Goal: Obtain resource: Download file/media

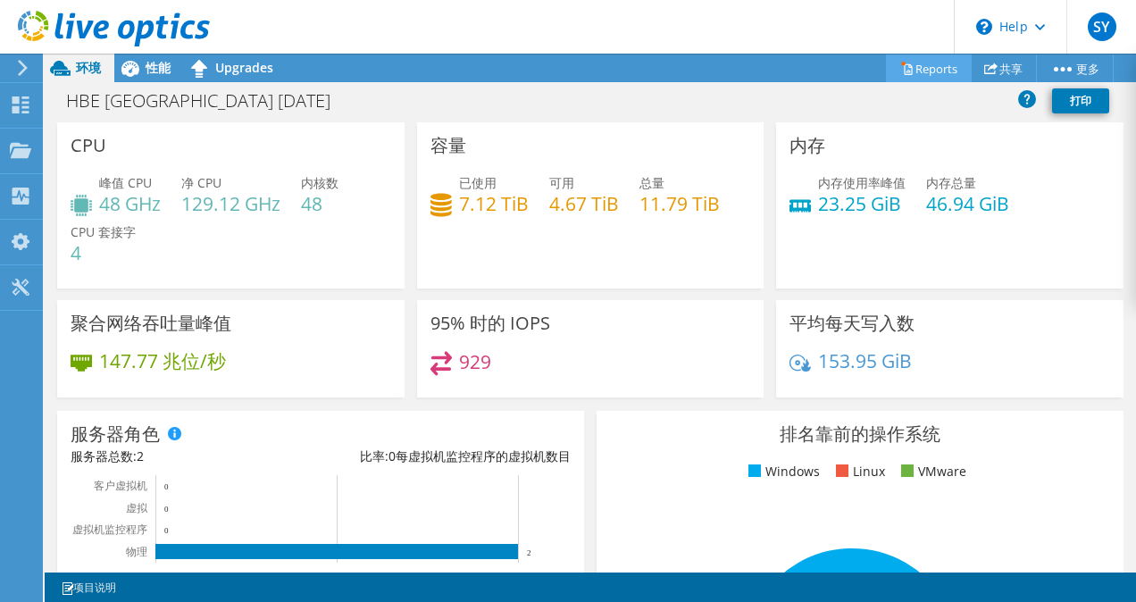
click at [904, 69] on icon at bounding box center [908, 69] width 8 height 11
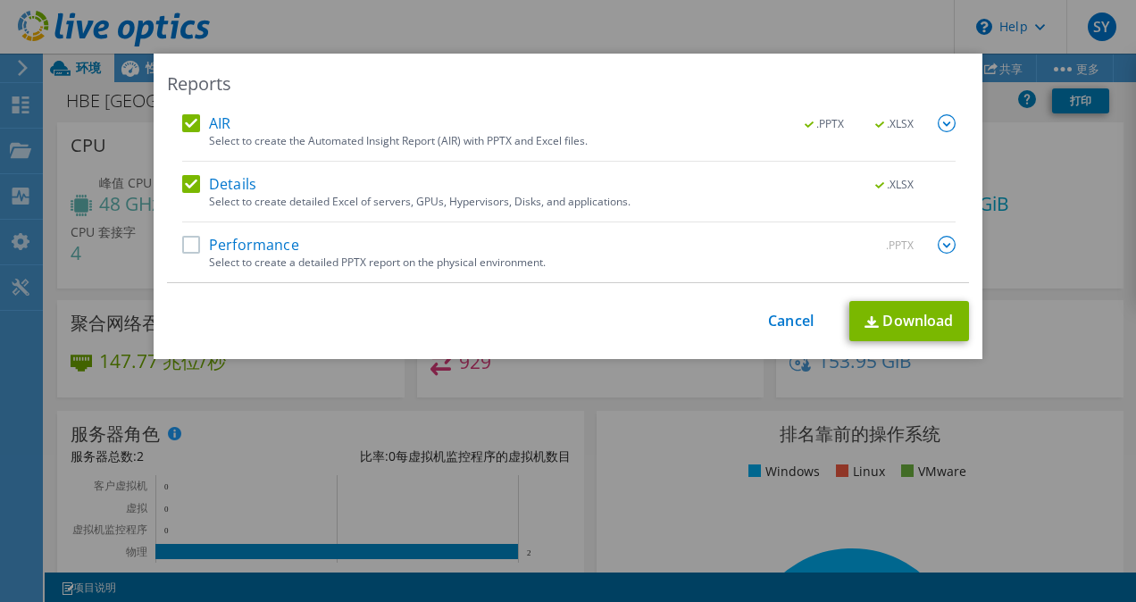
click at [189, 248] on label "Performance" at bounding box center [240, 245] width 117 height 18
click at [0, 0] on input "Performance" at bounding box center [0, 0] width 0 height 0
click at [914, 321] on link "Download" at bounding box center [909, 321] width 120 height 40
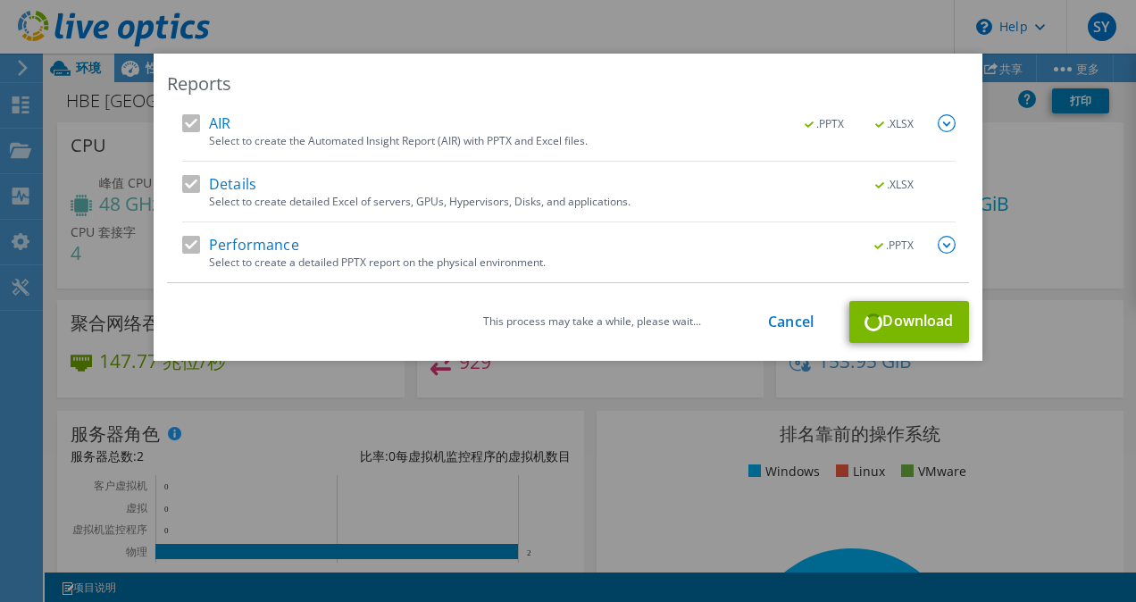
click at [948, 254] on div at bounding box center [946, 246] width 18 height 20
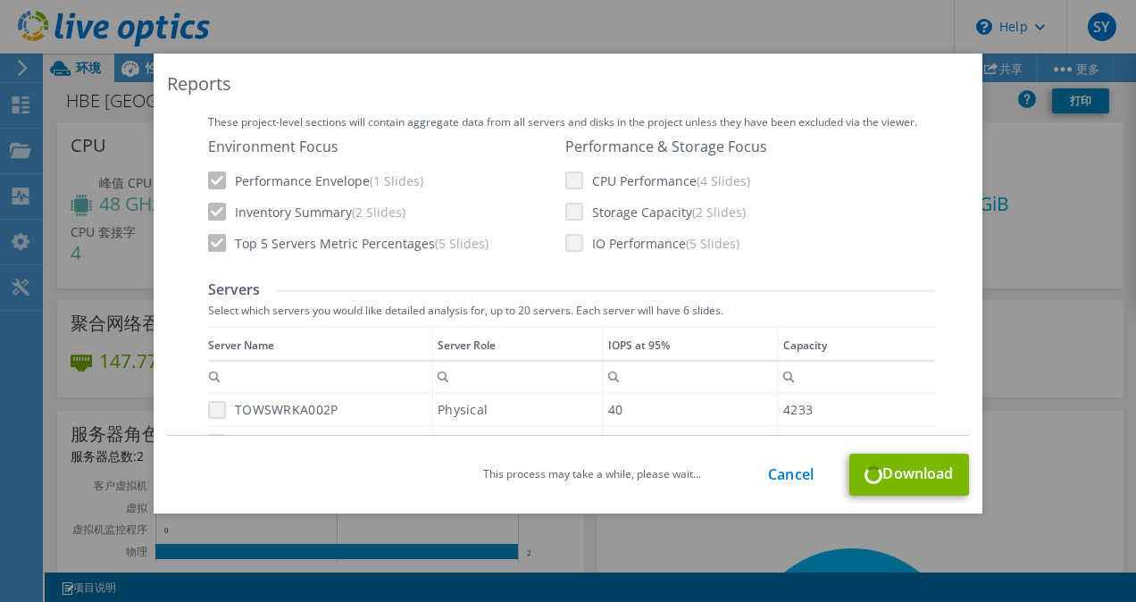
scroll to position [469, 0]
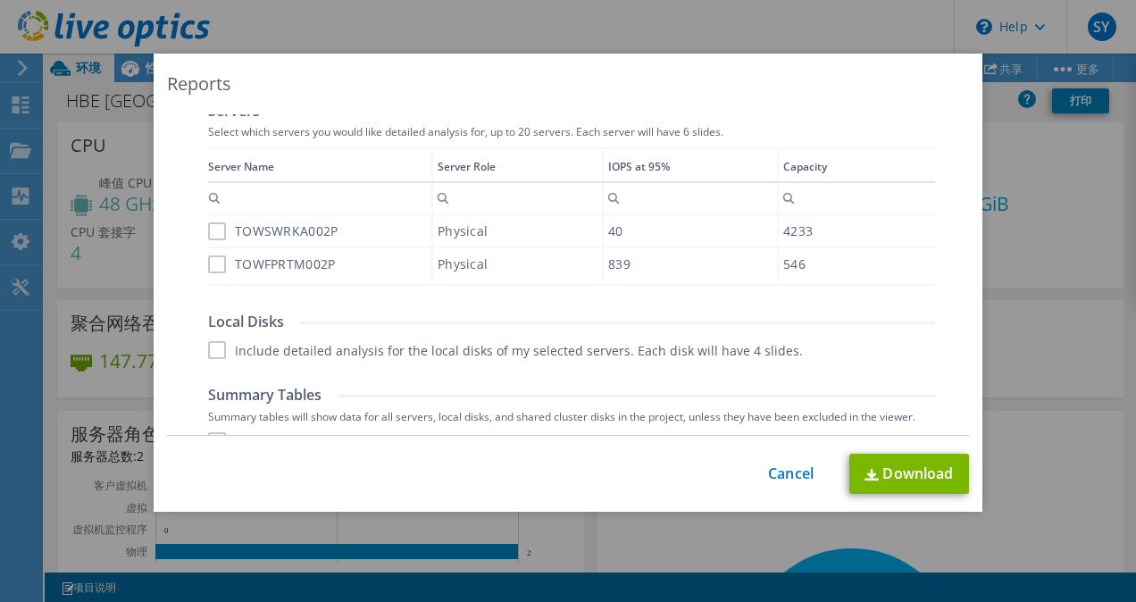
click at [212, 230] on label "TOWSWRKA002P" at bounding box center [272, 231] width 129 height 18
click at [0, 0] on input "TOWSWRKA002P" at bounding box center [0, 0] width 0 height 0
click at [521, 88] on div "Reports" at bounding box center [568, 83] width 802 height 25
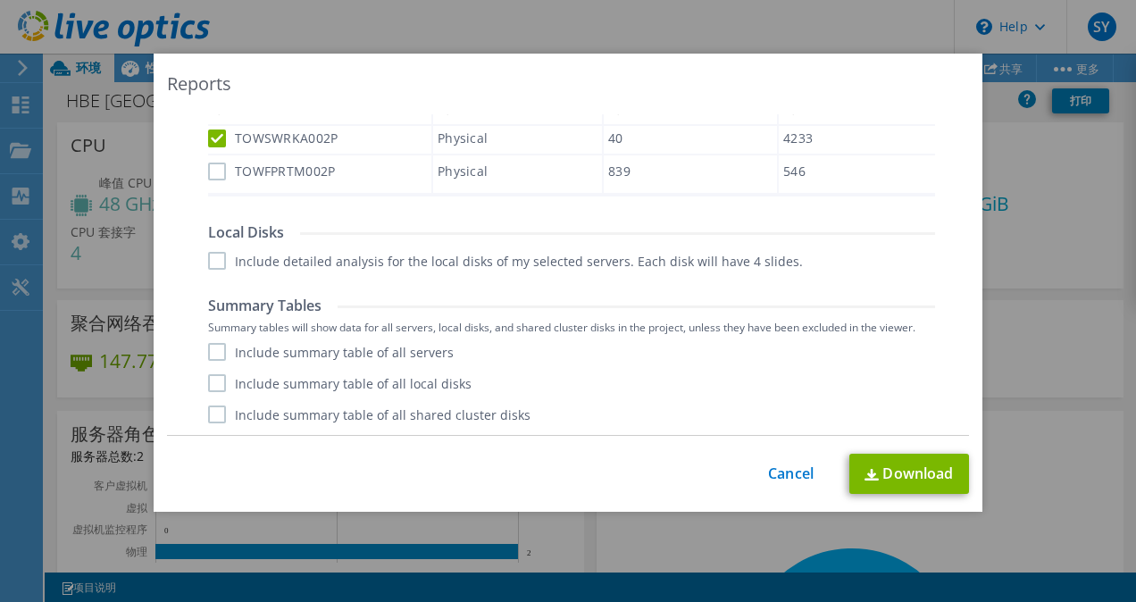
click at [217, 176] on label "TOWFPRTM002P" at bounding box center [271, 171] width 127 height 18
click at [0, 0] on input "TOWFPRTM002P" at bounding box center [0, 0] width 0 height 0
drag, startPoint x: 202, startPoint y: 263, endPoint x: 212, endPoint y: 275, distance: 15.8
click at [208, 264] on label "Include detailed analysis for the local disks of my selected servers. Each disk…" at bounding box center [505, 261] width 595 height 18
click at [0, 0] on input "Include detailed analysis for the local disks of my selected servers. Each disk…" at bounding box center [0, 0] width 0 height 0
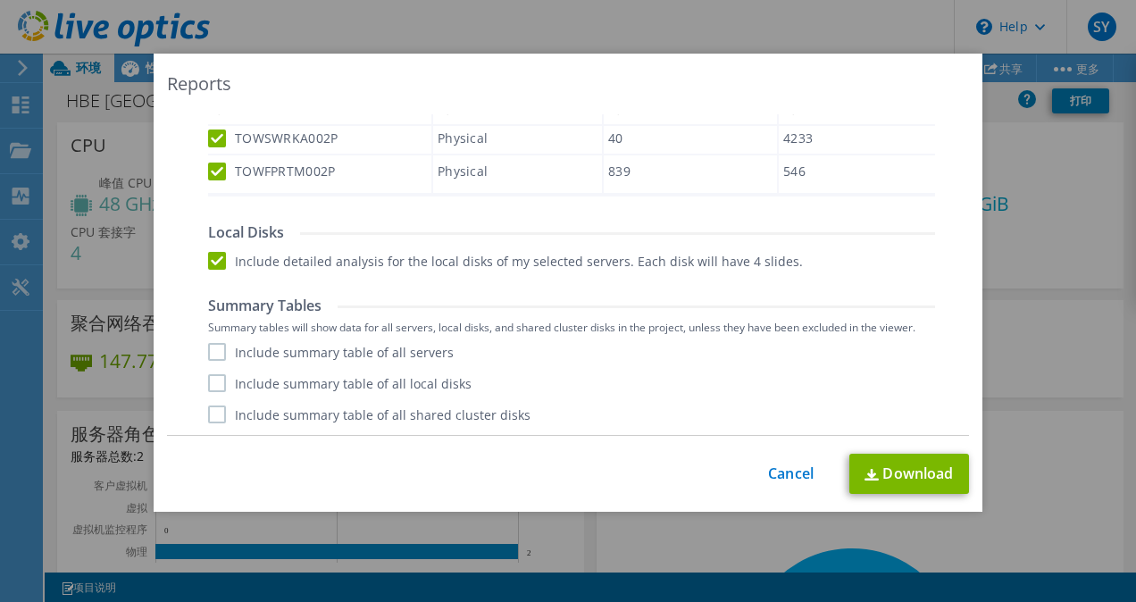
click at [214, 351] on label "Include summary table of all servers" at bounding box center [331, 352] width 246 height 18
click at [0, 0] on input "Include summary table of all servers" at bounding box center [0, 0] width 0 height 0
click at [208, 385] on label "Include summary table of all local disks" at bounding box center [339, 383] width 263 height 18
click at [0, 0] on input "Include summary table of all local disks" at bounding box center [0, 0] width 0 height 0
click at [211, 421] on div "Performance .PPTX Select to create a detailed PPTX report on the physical envir…" at bounding box center [568, 57] width 773 height 759
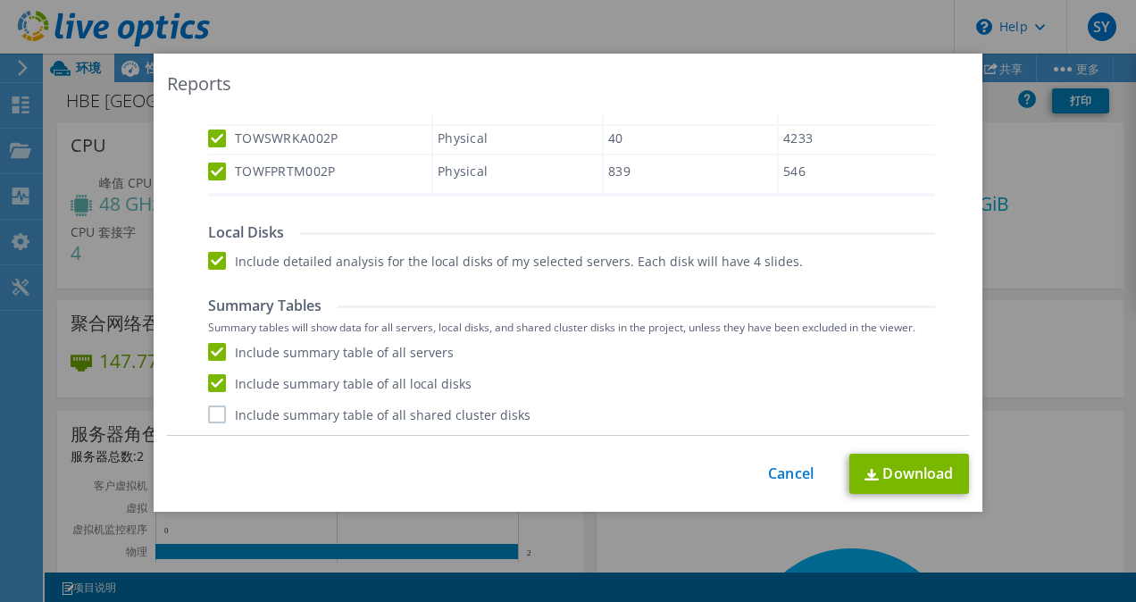
click at [212, 413] on label "Include summary table of all shared cluster disks" at bounding box center [369, 414] width 322 height 18
click at [0, 0] on input "Include summary table of all shared cluster disks" at bounding box center [0, 0] width 0 height 0
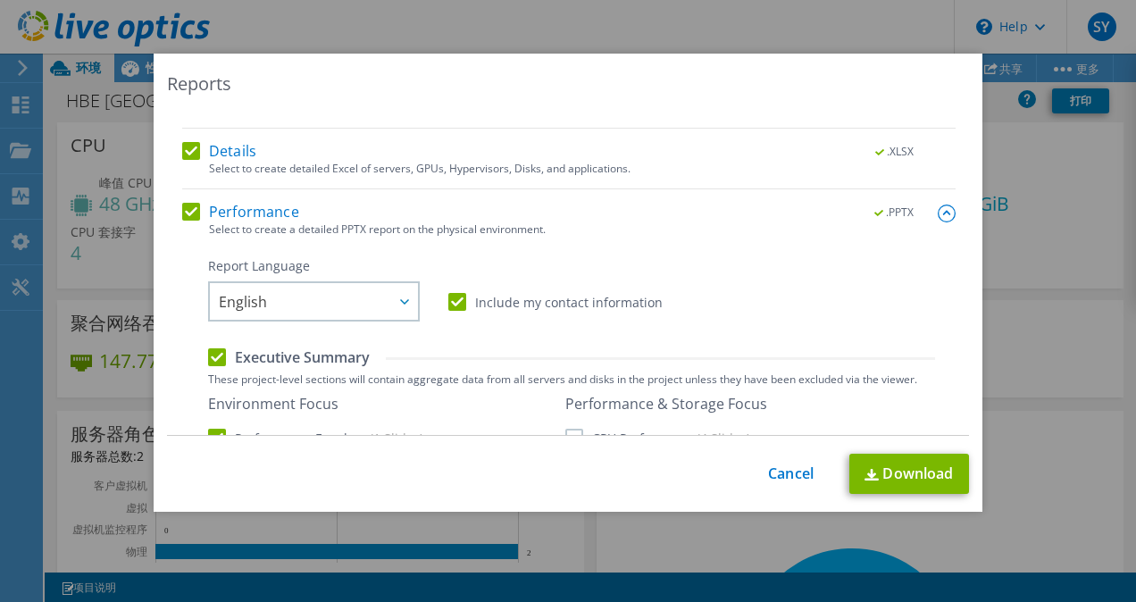
scroll to position [0, 0]
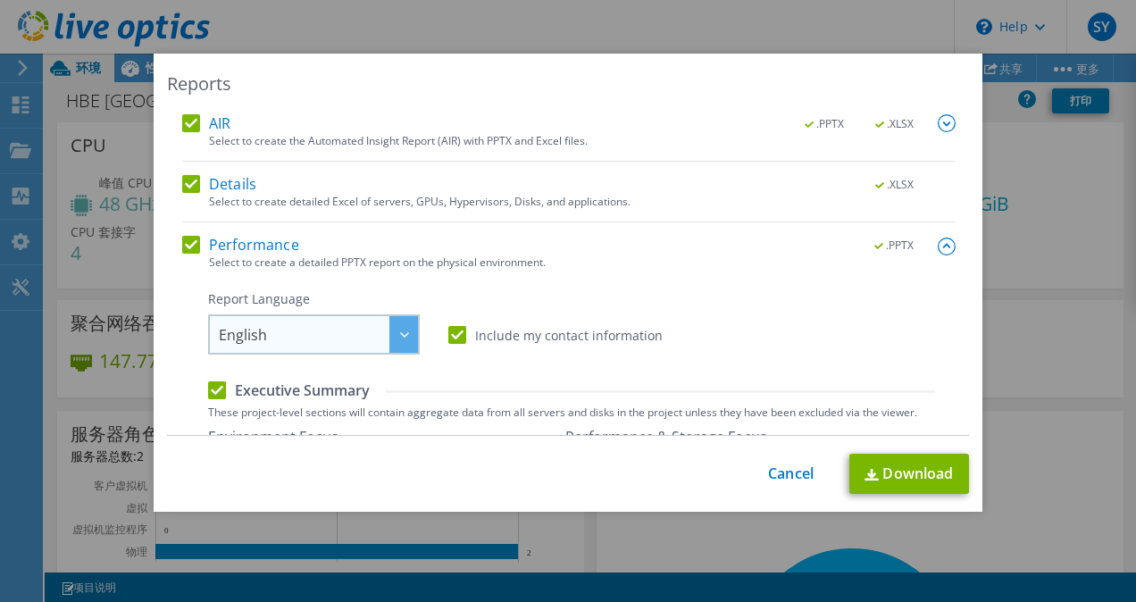
click at [320, 344] on span "English" at bounding box center [318, 334] width 199 height 37
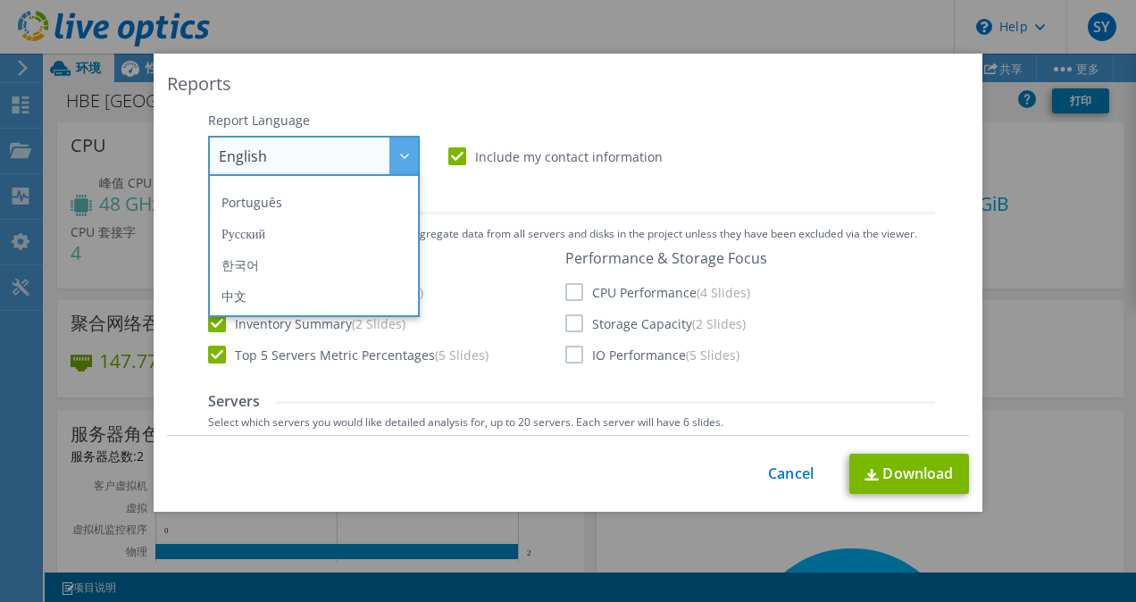
scroll to position [209, 0]
drag, startPoint x: 277, startPoint y: 268, endPoint x: 309, endPoint y: 252, distance: 35.9
click at [277, 268] on li "中文" at bounding box center [313, 266] width 203 height 31
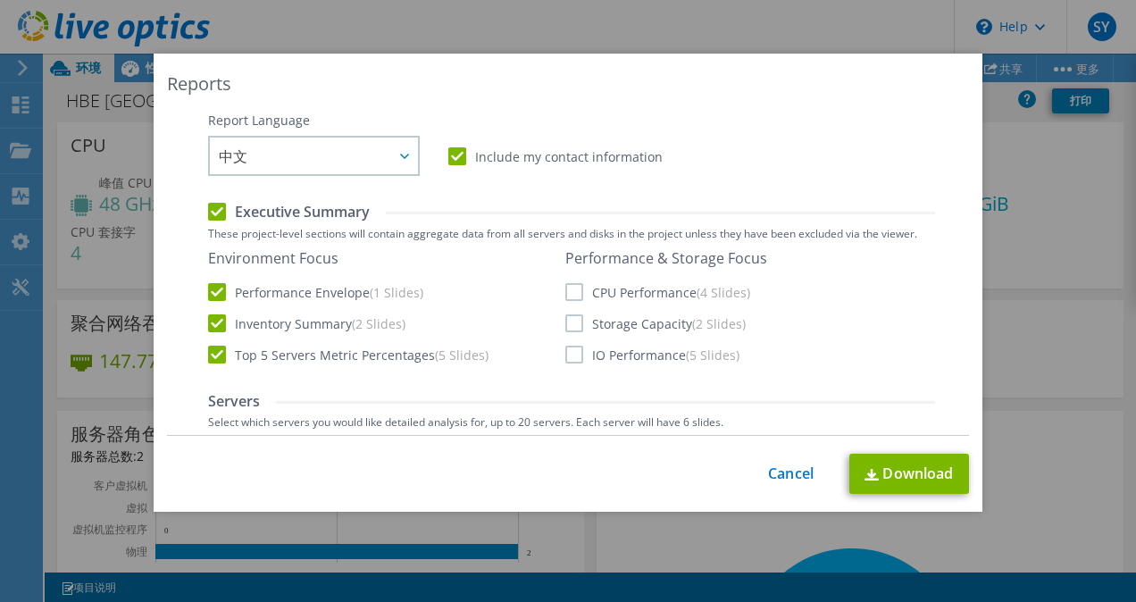
drag, startPoint x: 745, startPoint y: 143, endPoint x: 863, endPoint y: 189, distance: 126.7
click at [746, 143] on div "Report Language English Deutsch Español Français Italiano Polski Português Русс…" at bounding box center [571, 144] width 727 height 64
click at [555, 295] on div "Environment Focus Performance Envelope (1 Slides) Inventory Summary (2 Slides) …" at bounding box center [571, 307] width 727 height 116
click at [570, 285] on label "CPU Performance (4 Slides)" at bounding box center [657, 292] width 185 height 18
click at [0, 0] on input "CPU Performance (4 Slides)" at bounding box center [0, 0] width 0 height 0
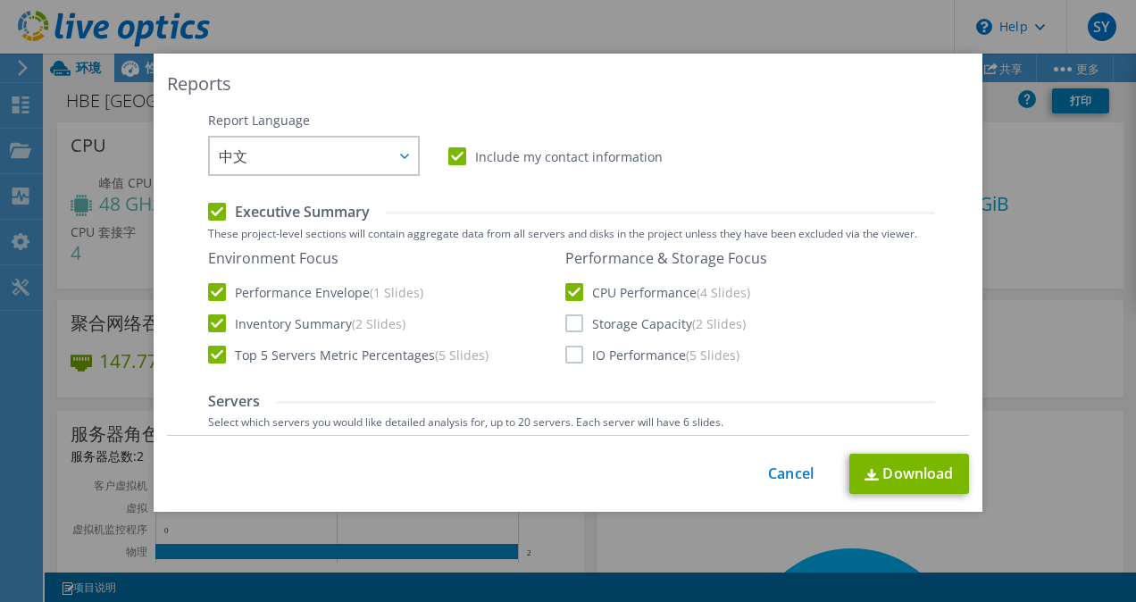
click at [568, 326] on label "Storage Capacity (2 Slides)" at bounding box center [655, 323] width 180 height 18
click at [0, 0] on input "Storage Capacity (2 Slides)" at bounding box center [0, 0] width 0 height 0
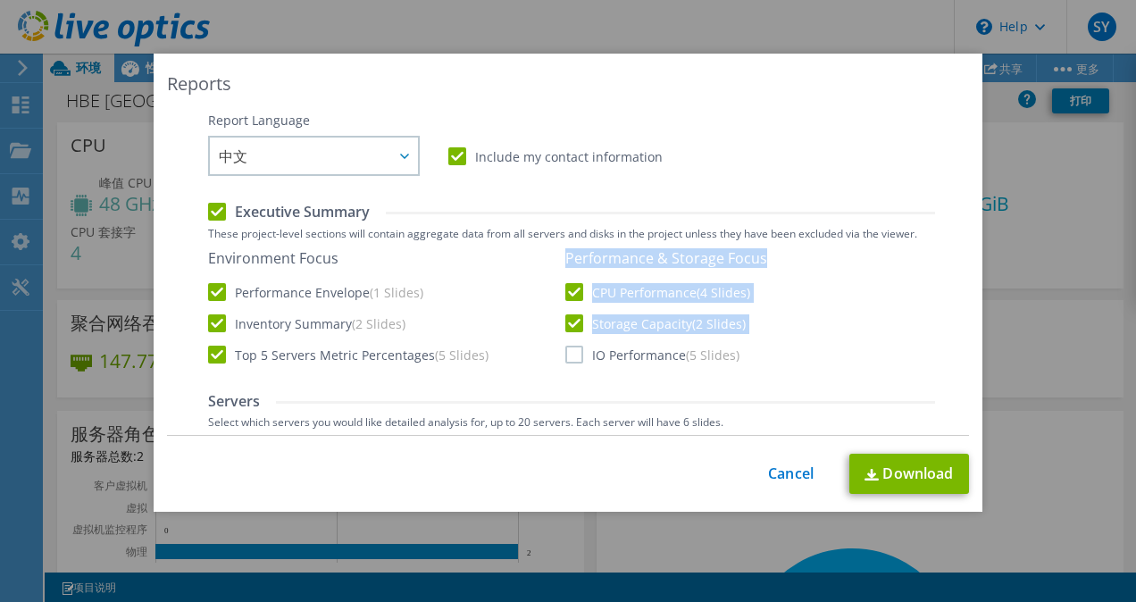
click at [558, 356] on div "Environment Focus Performance Envelope (1 Slides) Inventory Summary (2 Slides) …" at bounding box center [571, 307] width 727 height 116
drag, startPoint x: 558, startPoint y: 356, endPoint x: 570, endPoint y: 355, distance: 11.6
click at [570, 355] on label "IO Performance (5 Slides)" at bounding box center [652, 355] width 174 height 18
click at [0, 0] on input "IO Performance (5 Slides)" at bounding box center [0, 0] width 0 height 0
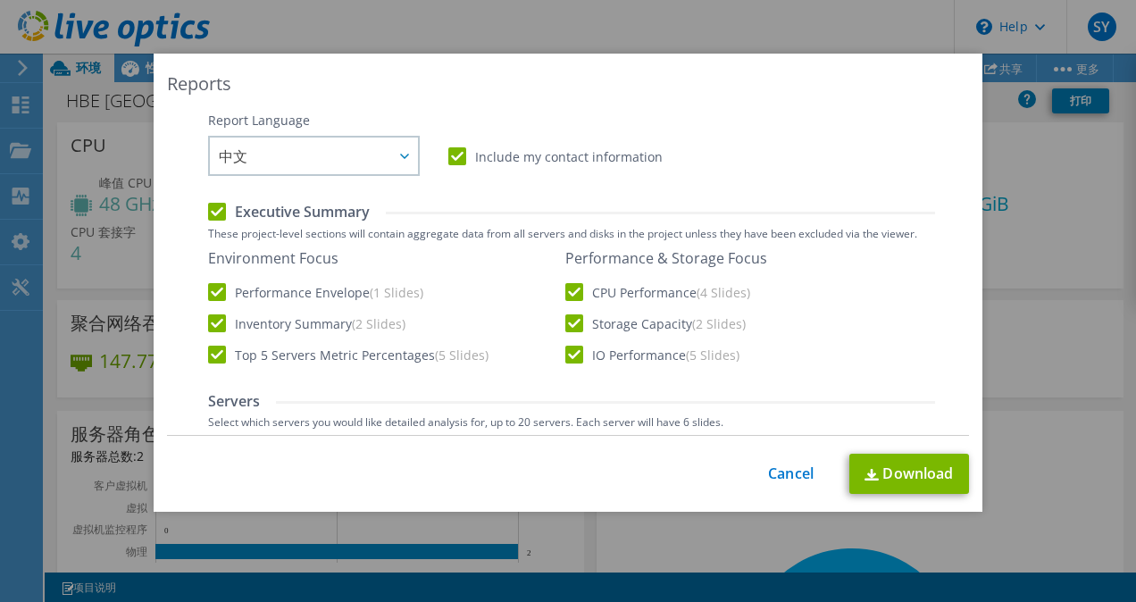
click at [917, 336] on div "Environment Focus Performance Envelope (1 Slides) Inventory Summary (2 Slides) …" at bounding box center [571, 307] width 727 height 116
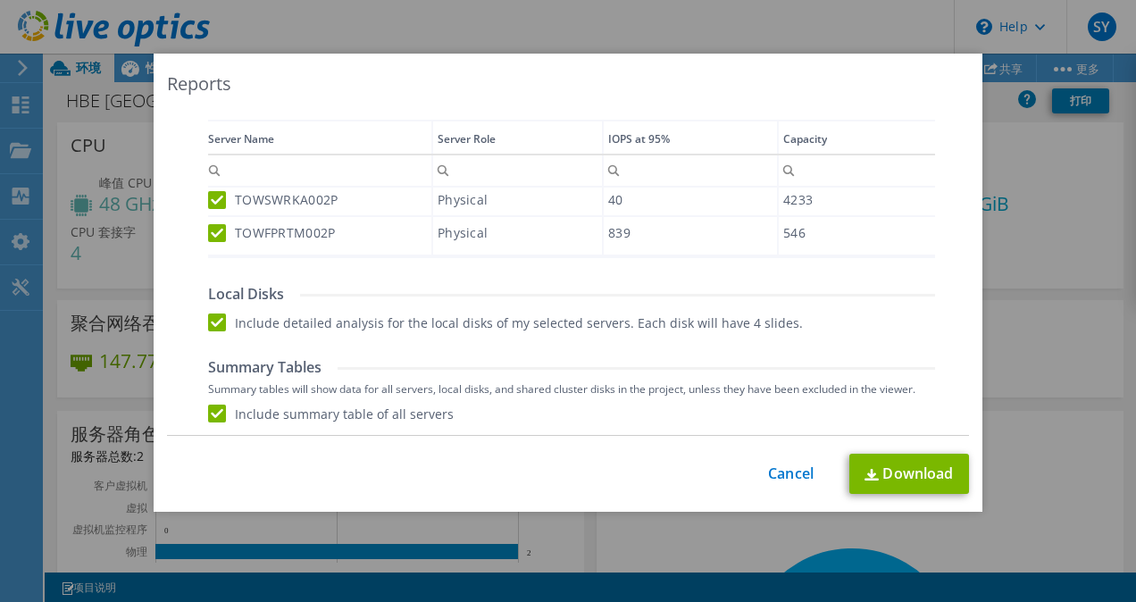
scroll to position [558, 0]
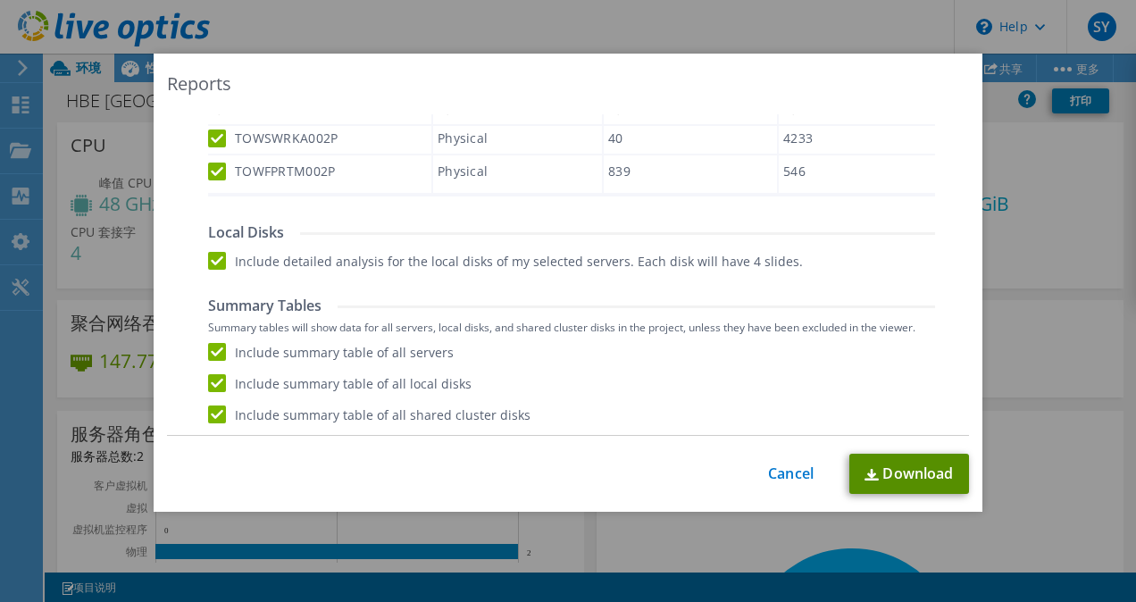
click at [937, 473] on link "Download" at bounding box center [909, 474] width 120 height 40
click at [548, 245] on div "Local Disks Include detailed analysis for the local disks of my selected server…" at bounding box center [571, 246] width 727 height 46
drag, startPoint x: 1046, startPoint y: 441, endPoint x: 1029, endPoint y: 463, distance: 28.6
click at [1046, 441] on div "Reports AIR .PPTX .XLSX Select to create the Automated Insight Report (AIR) wit…" at bounding box center [568, 301] width 1136 height 495
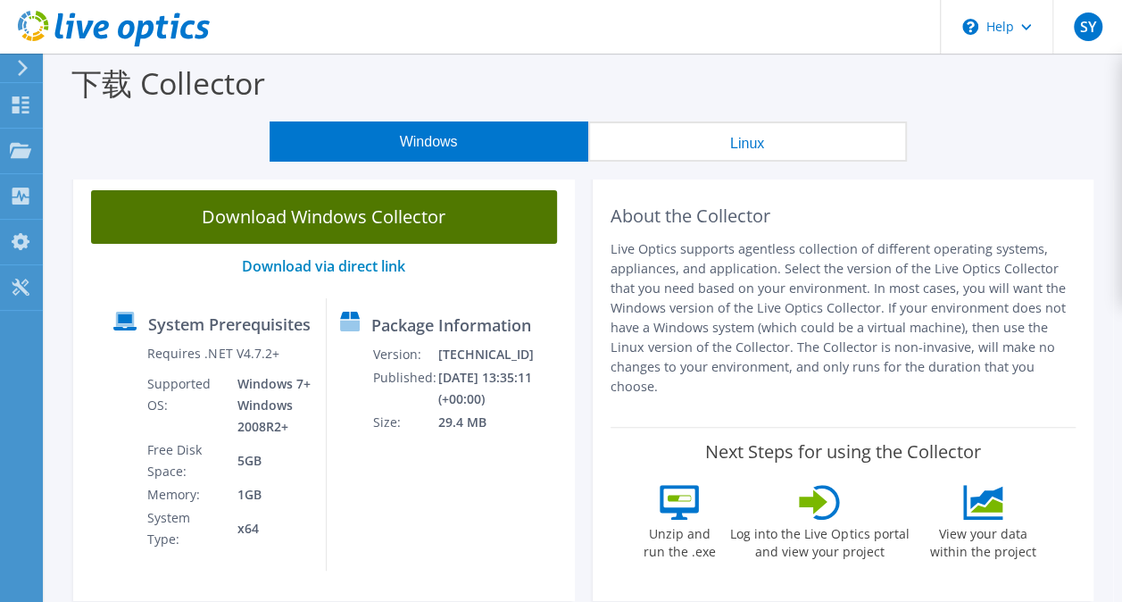
click at [380, 218] on link "Download Windows Collector" at bounding box center [324, 217] width 466 height 54
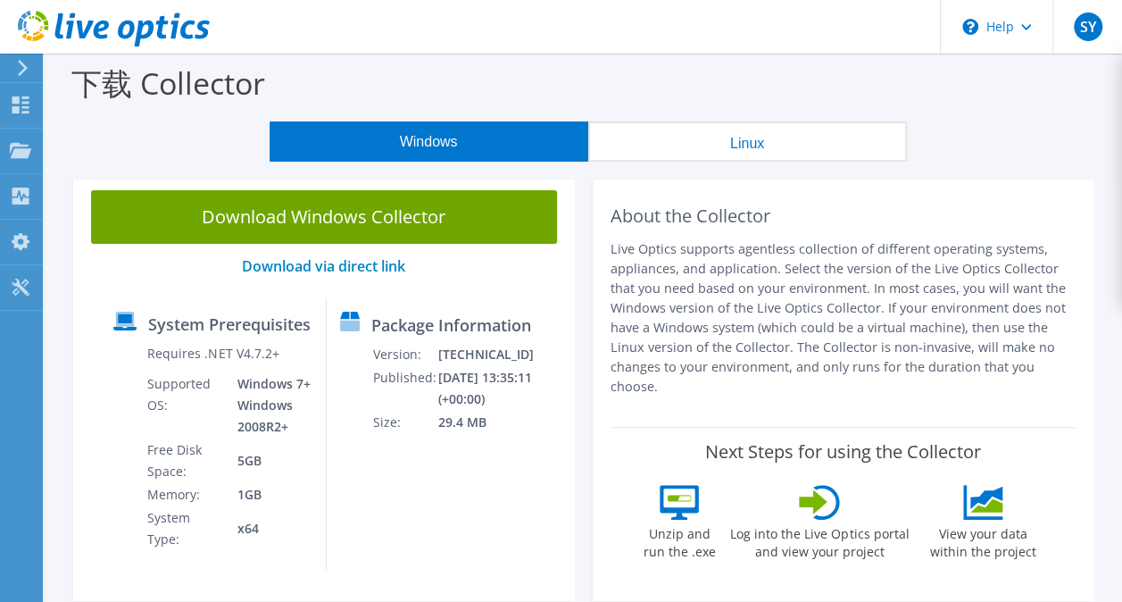
click at [534, 281] on div "Download Windows Collector Download via direct link System Prerequisites Requir…" at bounding box center [324, 386] width 502 height 429
click at [371, 495] on div "Package Information Version: 26.3.2.215 Published: 2025/8/12 13:35:11 (+00:00) …" at bounding box center [437, 434] width 221 height 272
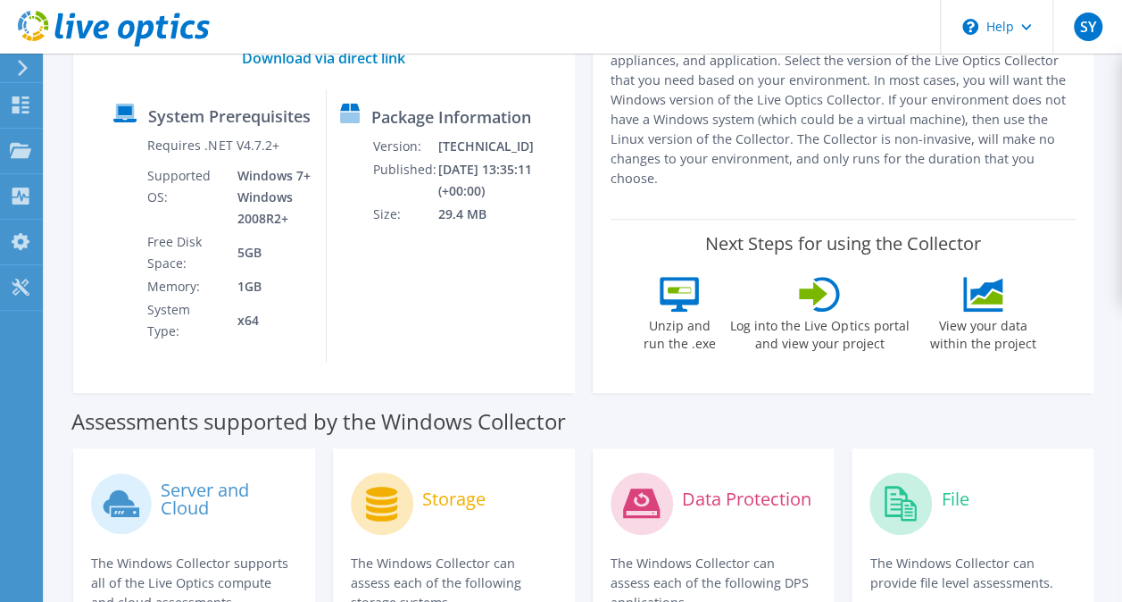
scroll to position [179, 0]
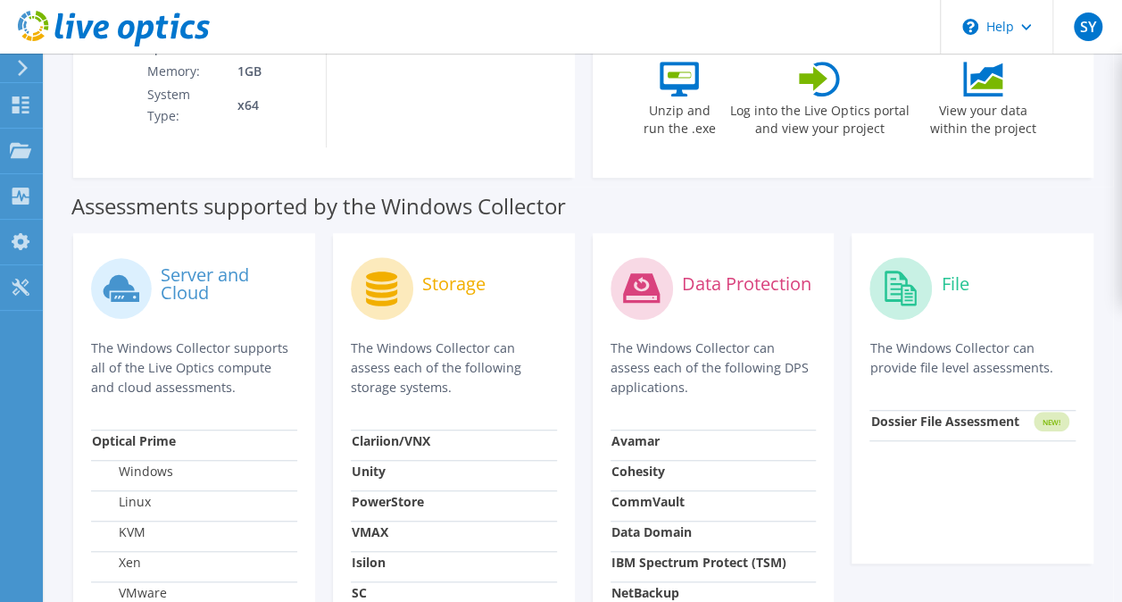
scroll to position [446, 0]
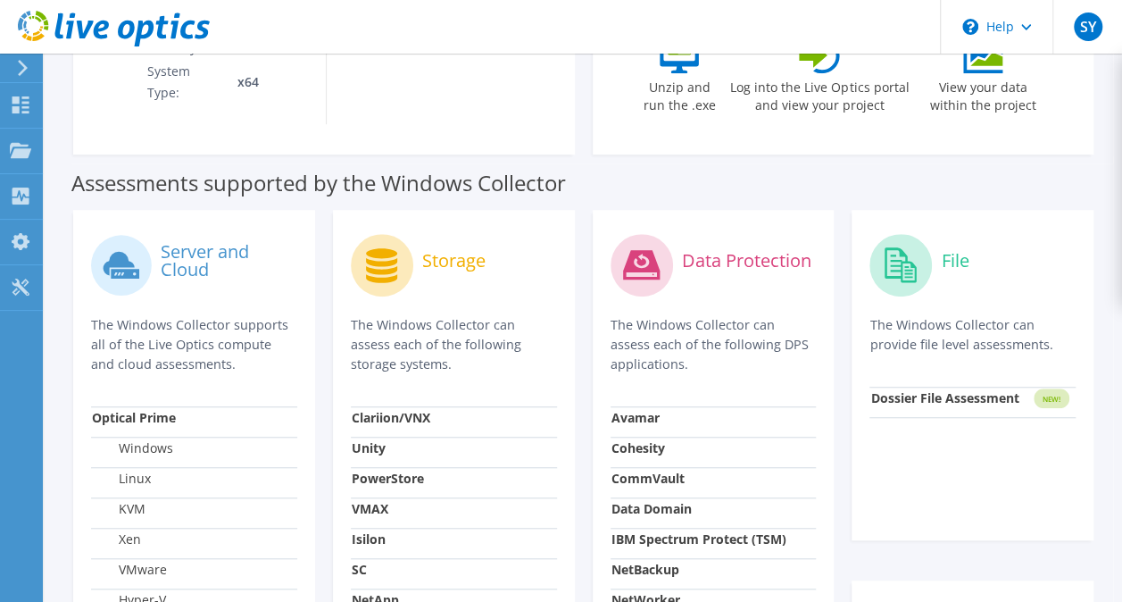
drag, startPoint x: 969, startPoint y: 397, endPoint x: 964, endPoint y: 383, distance: 15.0
click at [969, 396] on strong "Dossier File Assessment" at bounding box center [944, 397] width 148 height 17
click at [904, 269] on circle at bounding box center [901, 265] width 62 height 62
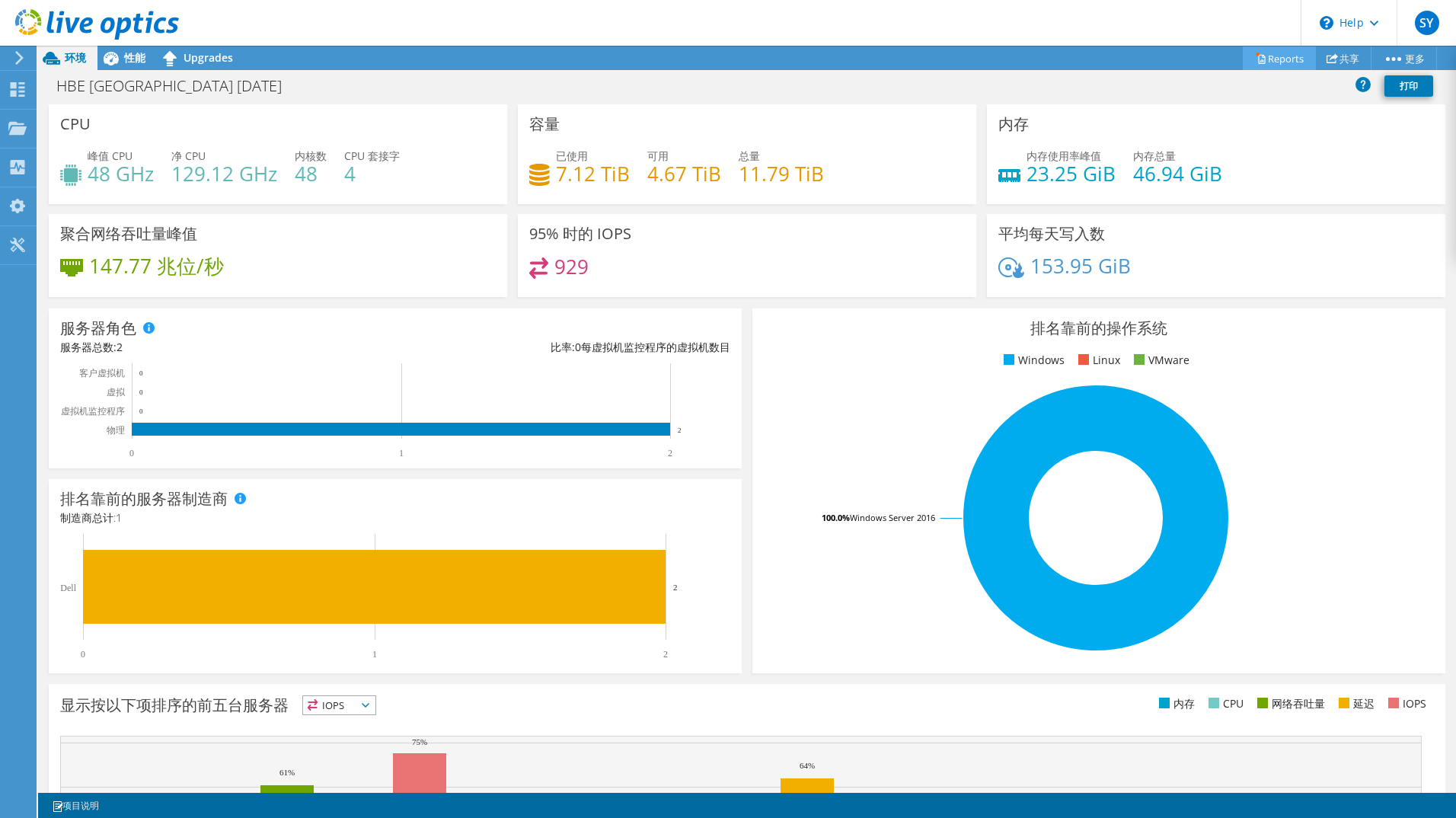
click at [1270, 55] on link "Reports" at bounding box center [1279, 58] width 73 height 24
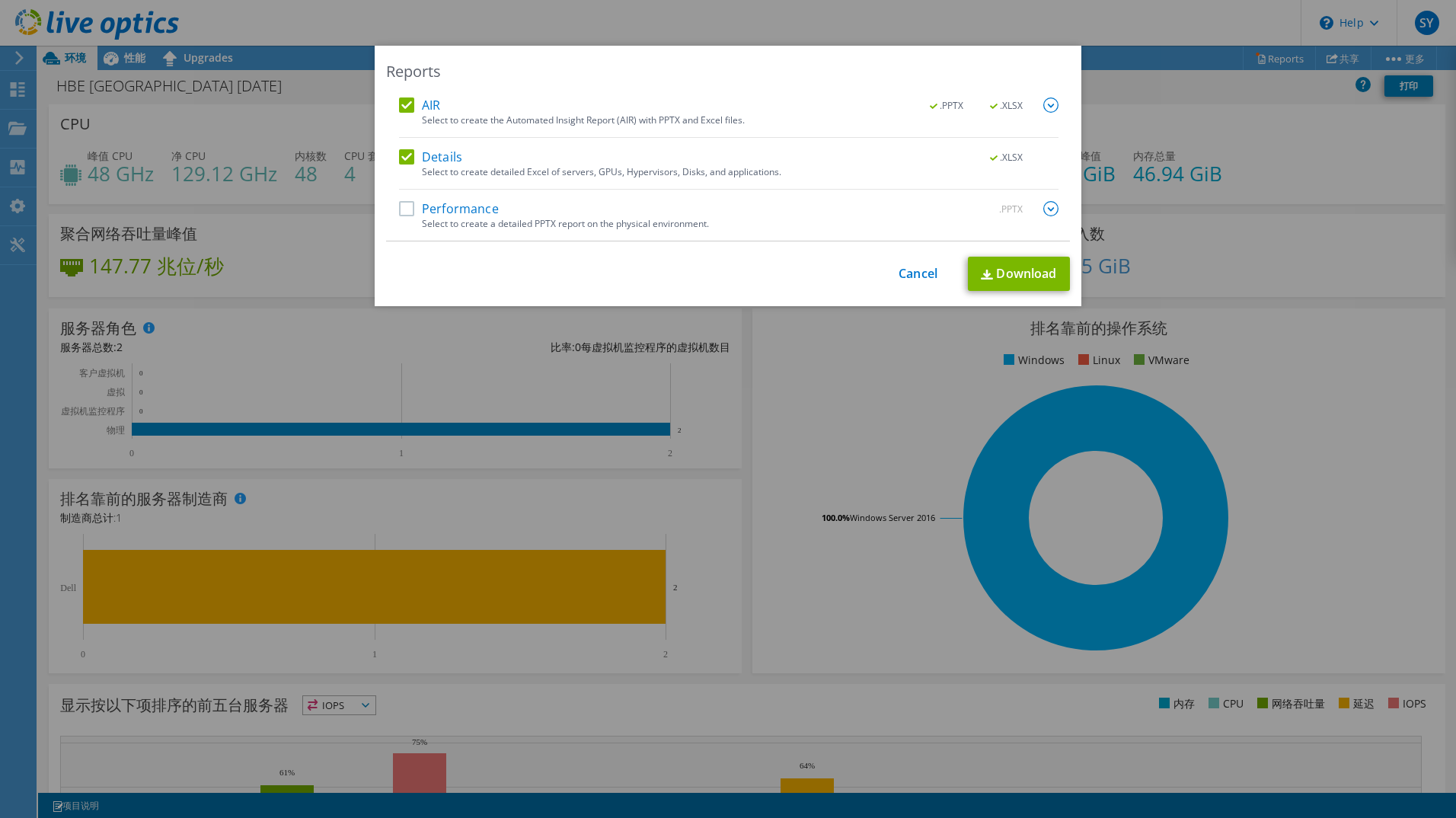
click at [400, 208] on label "Performance" at bounding box center [449, 209] width 100 height 15
click at [0, 0] on input "Performance" at bounding box center [0, 0] width 0 height 0
click at [1050, 209] on img at bounding box center [1051, 209] width 15 height 15
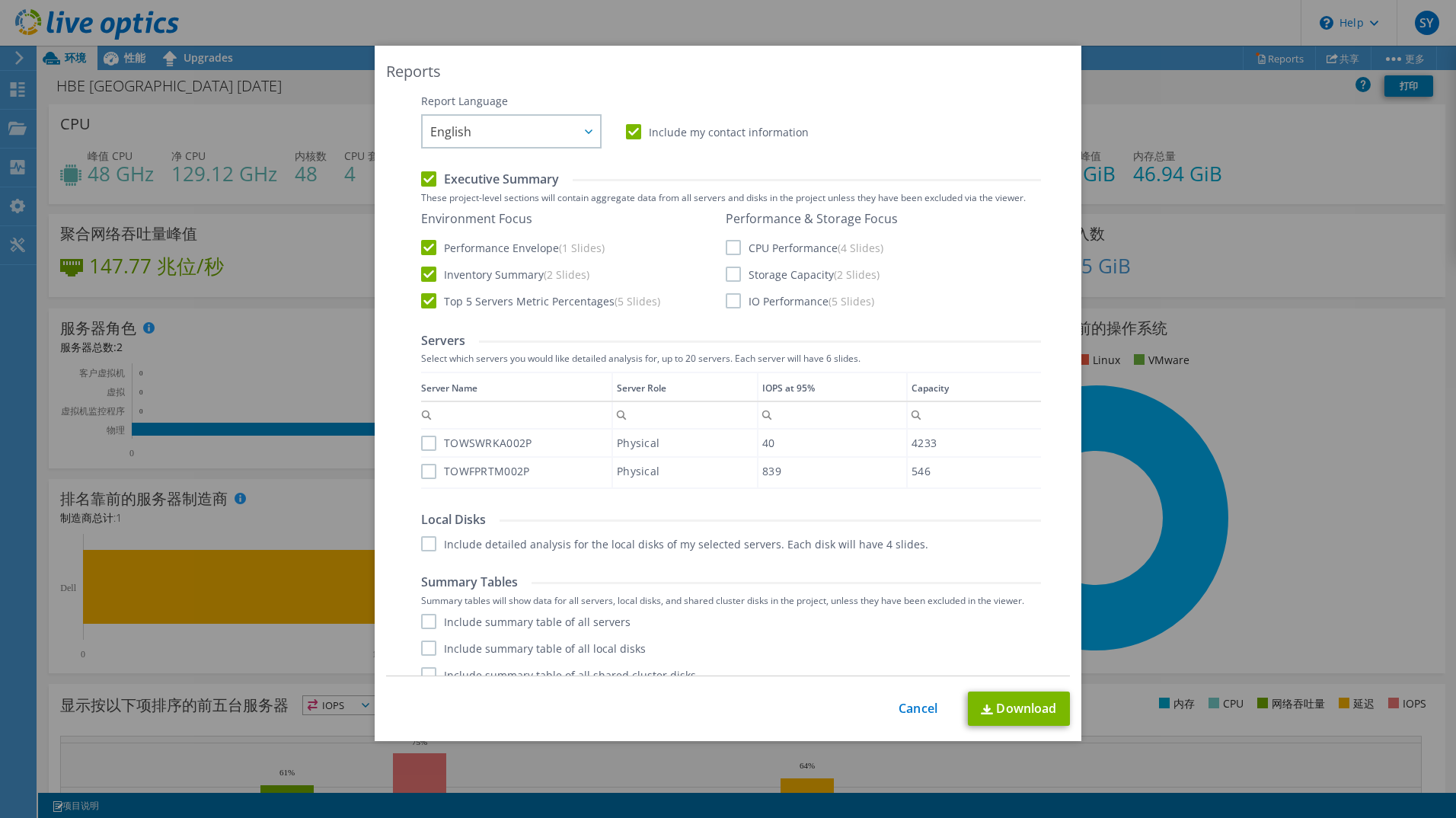
scroll to position [172, 0]
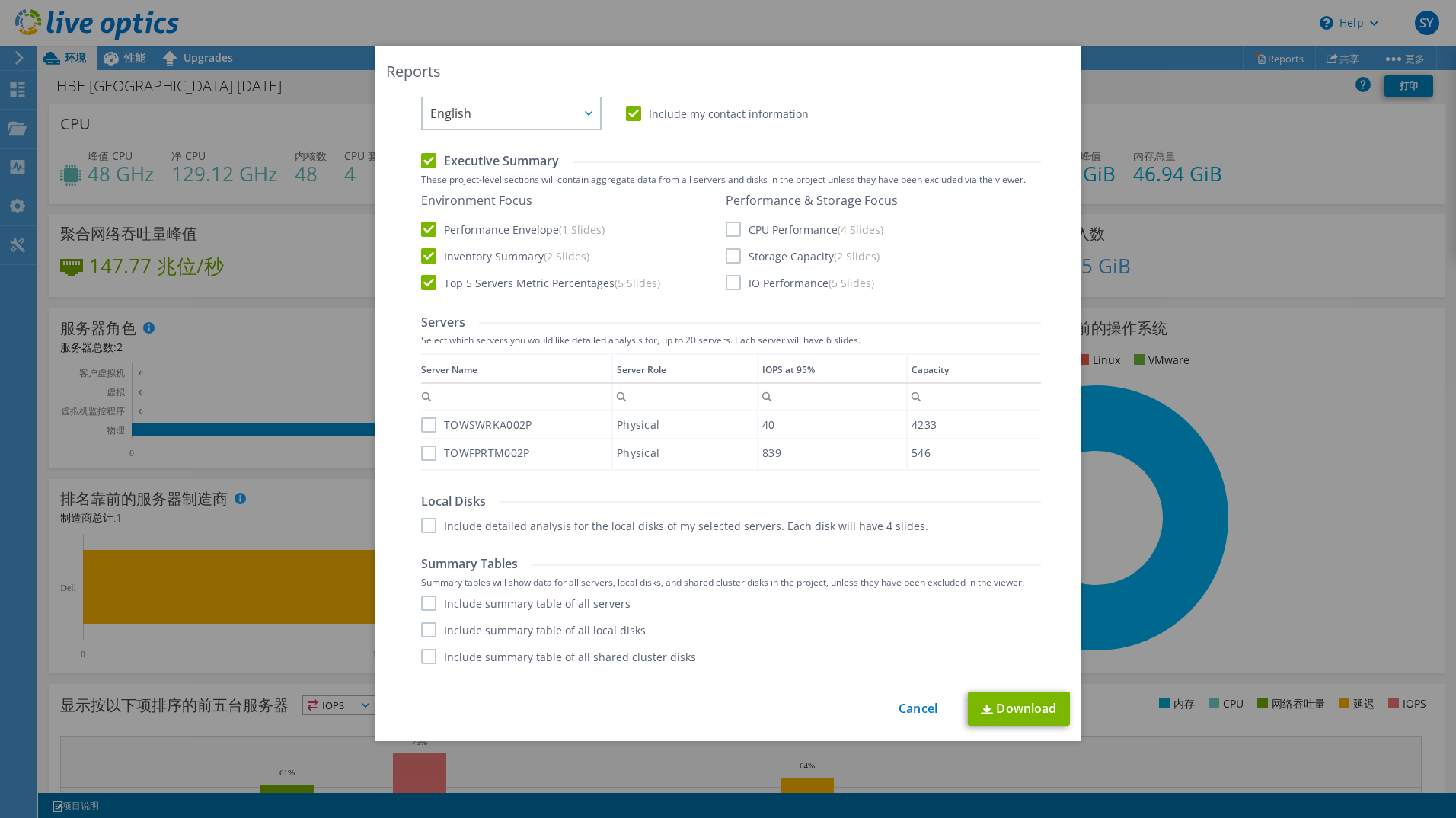
click at [415, 423] on div "Performance .PPTX Select to create a detailed PPTX report on the physical envir…" at bounding box center [728, 352] width 659 height 647
click at [426, 425] on label "TOWSWRKA002P" at bounding box center [476, 425] width 110 height 15
click at [0, 0] on input "TOWSWRKA002P" at bounding box center [0, 0] width 0 height 0
click at [423, 444] on div "TOWFPRTM002P" at bounding box center [516, 452] width 190 height 26
drag, startPoint x: 424, startPoint y: 441, endPoint x: 423, endPoint y: 449, distance: 8.1
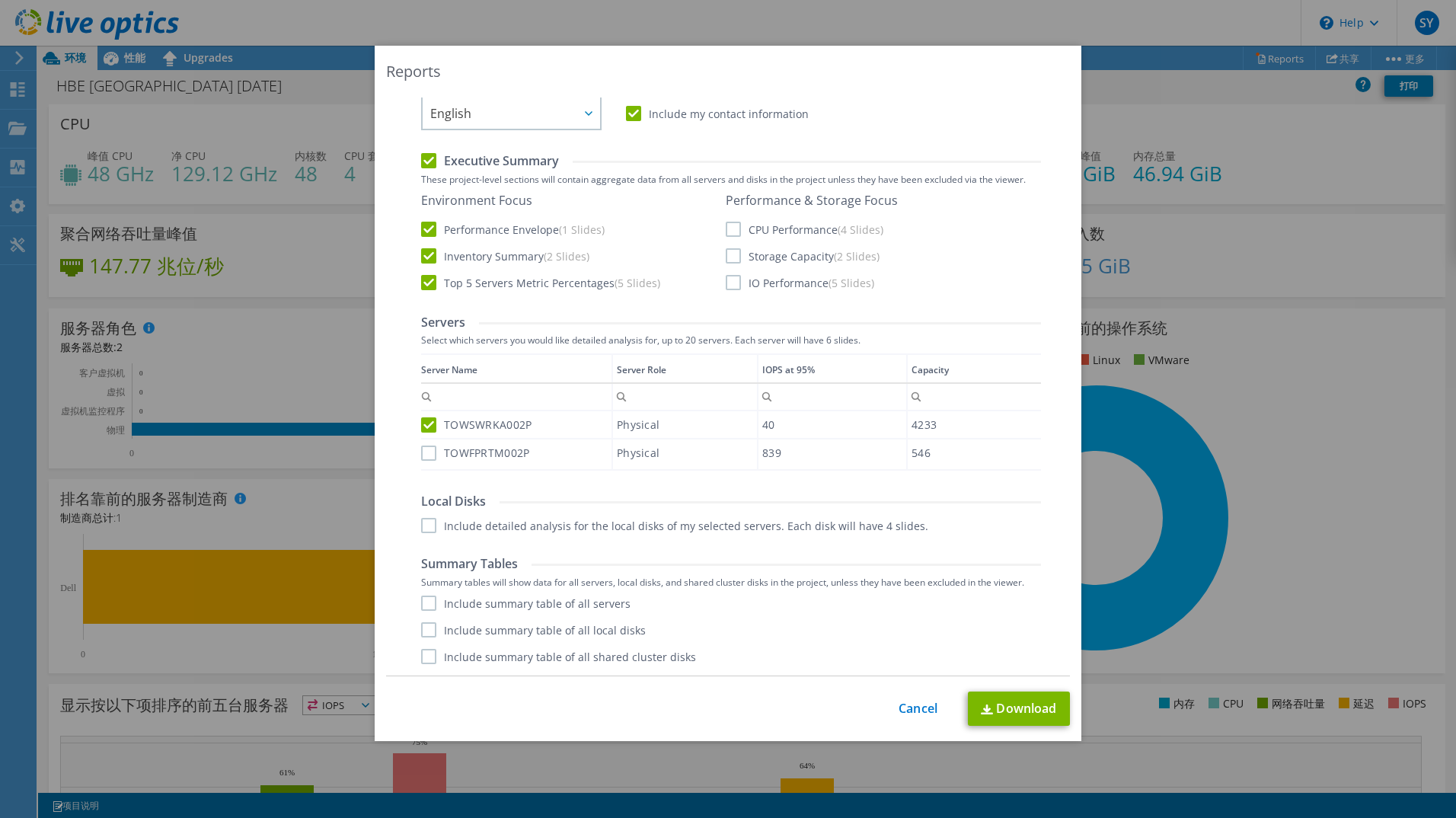
click at [423, 444] on div "TOWFPRTM002P" at bounding box center [516, 452] width 190 height 26
click at [423, 456] on label "TOWFPRTM002P" at bounding box center [475, 453] width 108 height 15
click at [0, 0] on input "TOWFPRTM002P" at bounding box center [0, 0] width 0 height 0
drag, startPoint x: 417, startPoint y: 521, endPoint x: 430, endPoint y: 534, distance: 18.4
click at [421, 522] on label "Include detailed analysis for the local disks of my selected servers. Each disk…" at bounding box center [675, 525] width 508 height 15
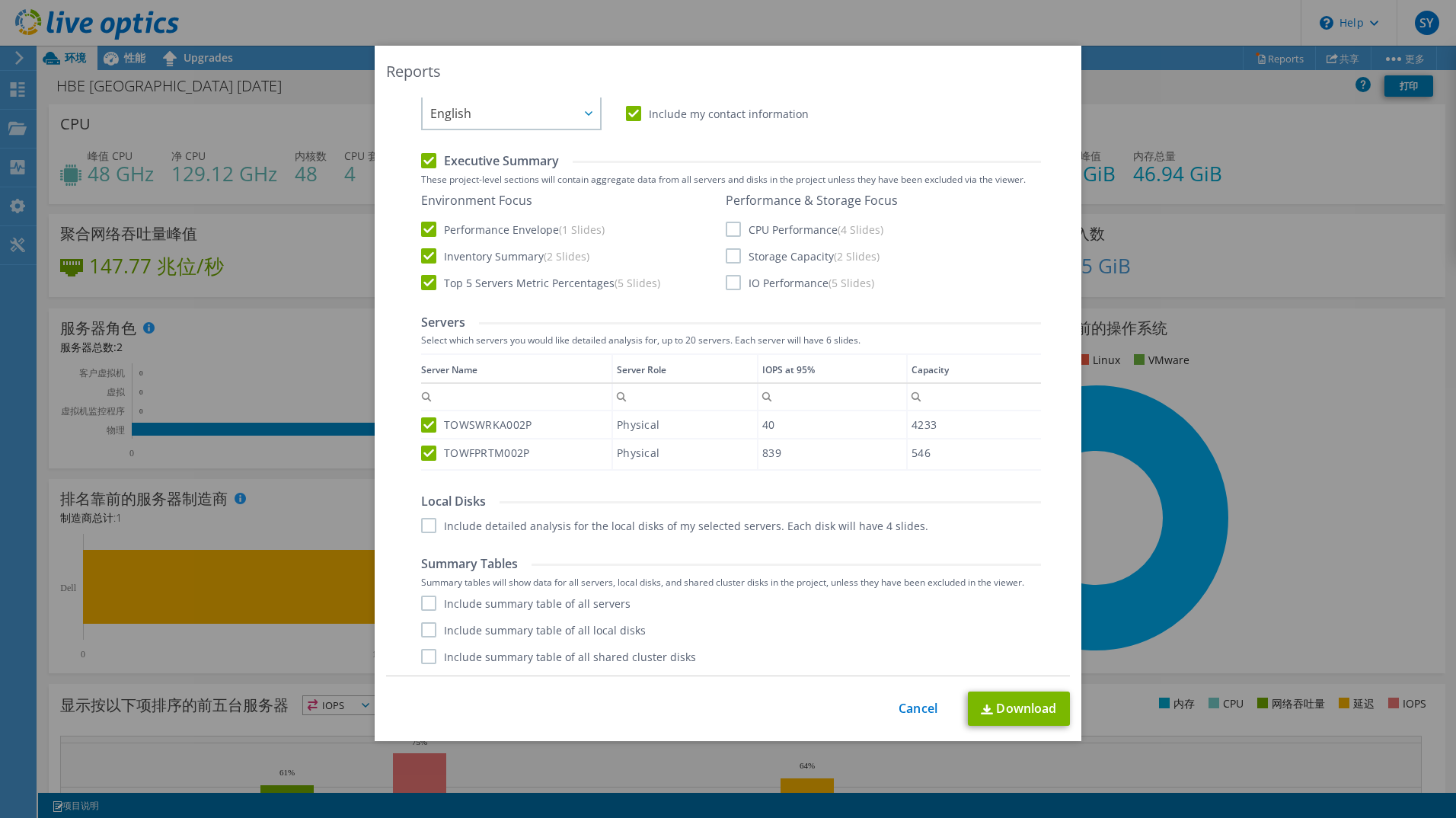
click at [0, 0] on input "Include detailed analysis for the local disks of my selected servers. Each disk…" at bounding box center [0, 0] width 0 height 0
click at [421, 607] on label "Include summary table of all servers" at bounding box center [526, 603] width 210 height 15
click at [0, 0] on input "Include summary table of all servers" at bounding box center [0, 0] width 0 height 0
click at [422, 631] on label "Include summary table of all local disks" at bounding box center [533, 629] width 224 height 15
click at [0, 0] on input "Include summary table of all local disks" at bounding box center [0, 0] width 0 height 0
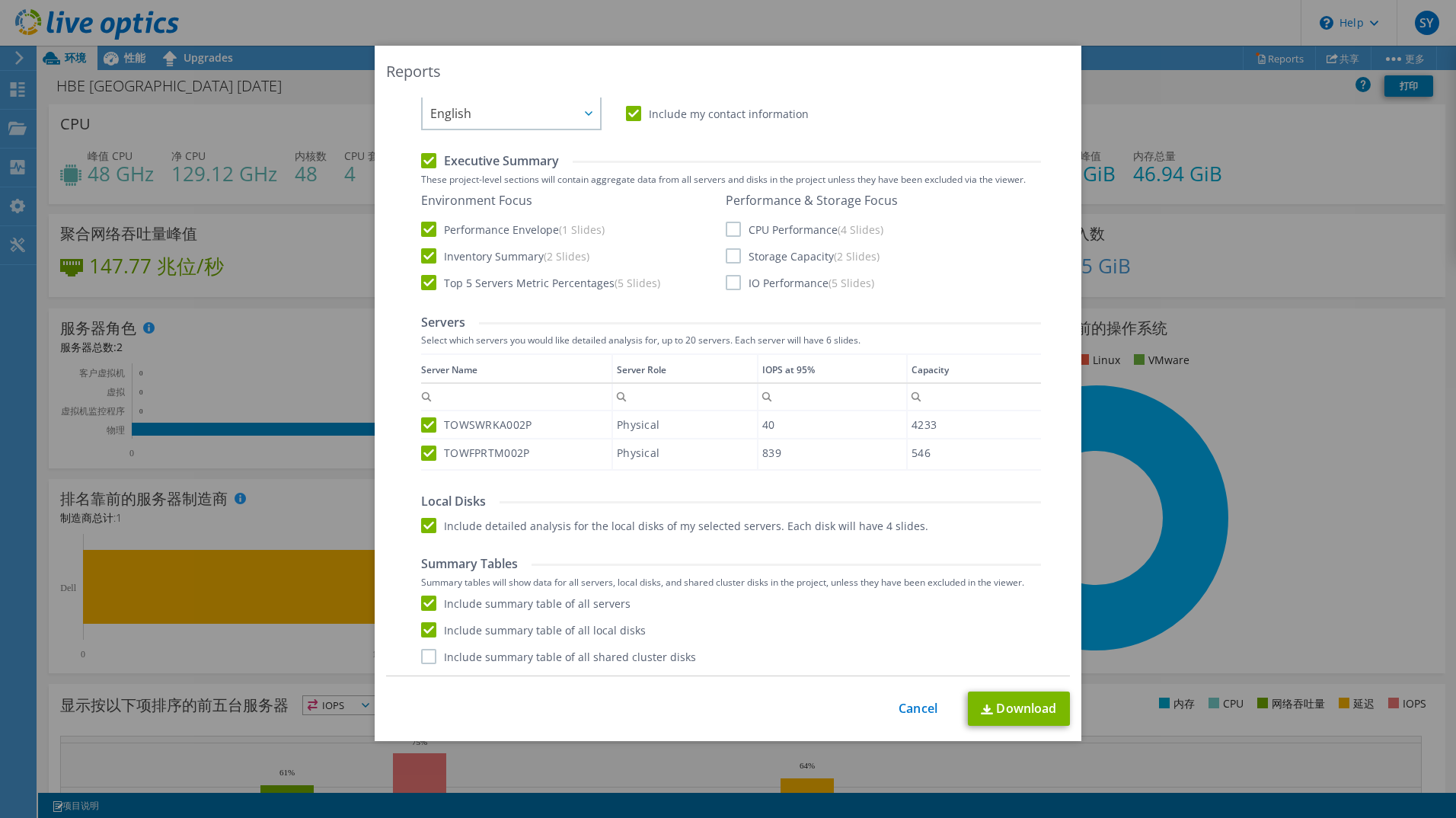
click at [425, 657] on label "Include summary table of all shared cluster disks" at bounding box center [559, 657] width 275 height 15
click at [0, 0] on input "Include summary table of all shared cluster disks" at bounding box center [0, 0] width 0 height 0
drag, startPoint x: 730, startPoint y: 224, endPoint x: 730, endPoint y: 242, distance: 18.0
click at [730, 225] on label "CPU Performance (4 Slides)" at bounding box center [804, 229] width 158 height 15
click at [0, 0] on input "CPU Performance (4 Slides)" at bounding box center [0, 0] width 0 height 0
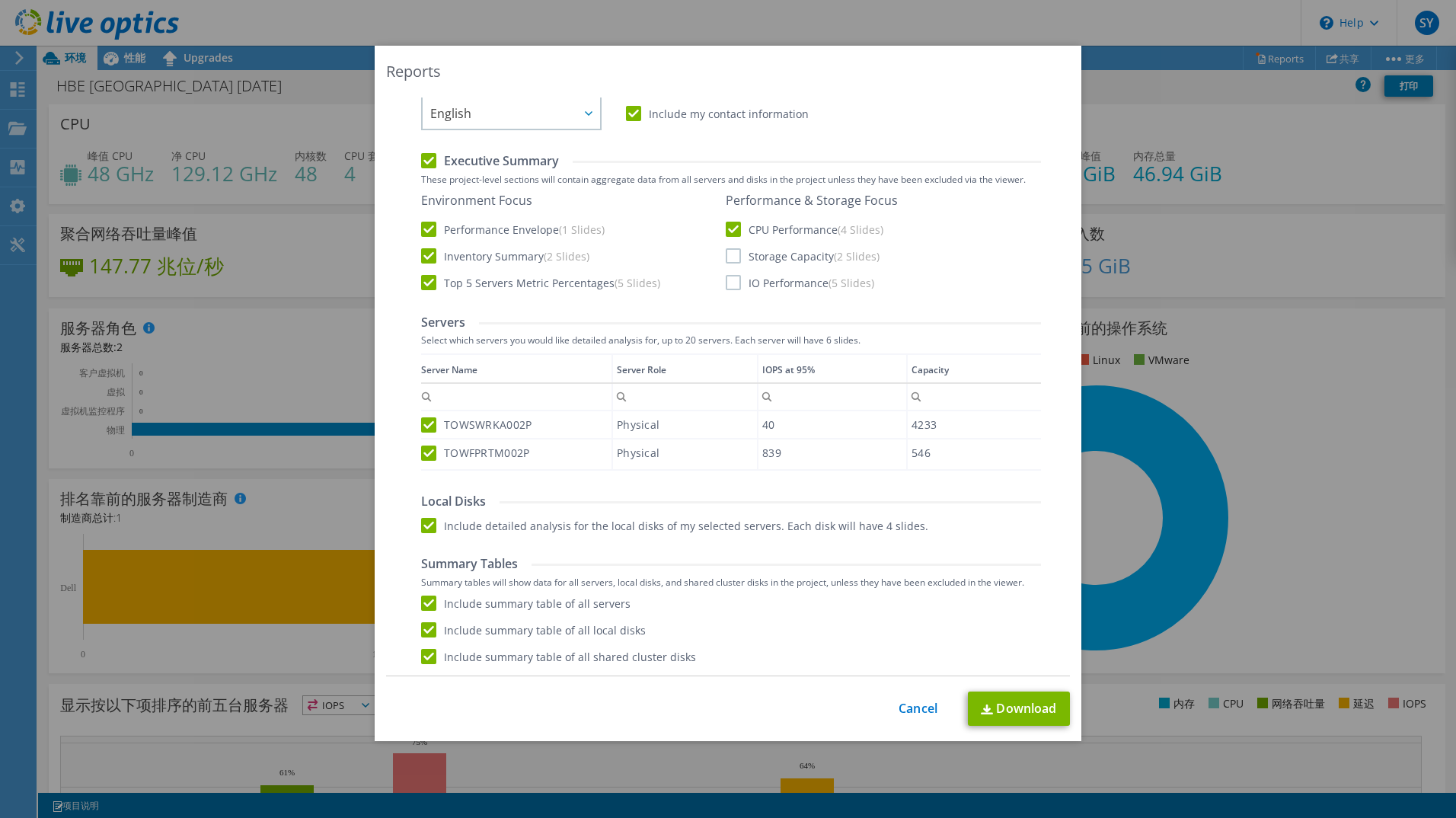
click at [726, 259] on label "Storage Capacity (2 Slides)" at bounding box center [803, 256] width 154 height 15
click at [0, 0] on input "Storage Capacity (2 Slides)" at bounding box center [0, 0] width 0 height 0
click at [732, 285] on label "IO Performance (5 Slides)" at bounding box center [800, 282] width 148 height 15
click at [0, 0] on input "IO Performance (5 Slides)" at bounding box center [0, 0] width 0 height 0
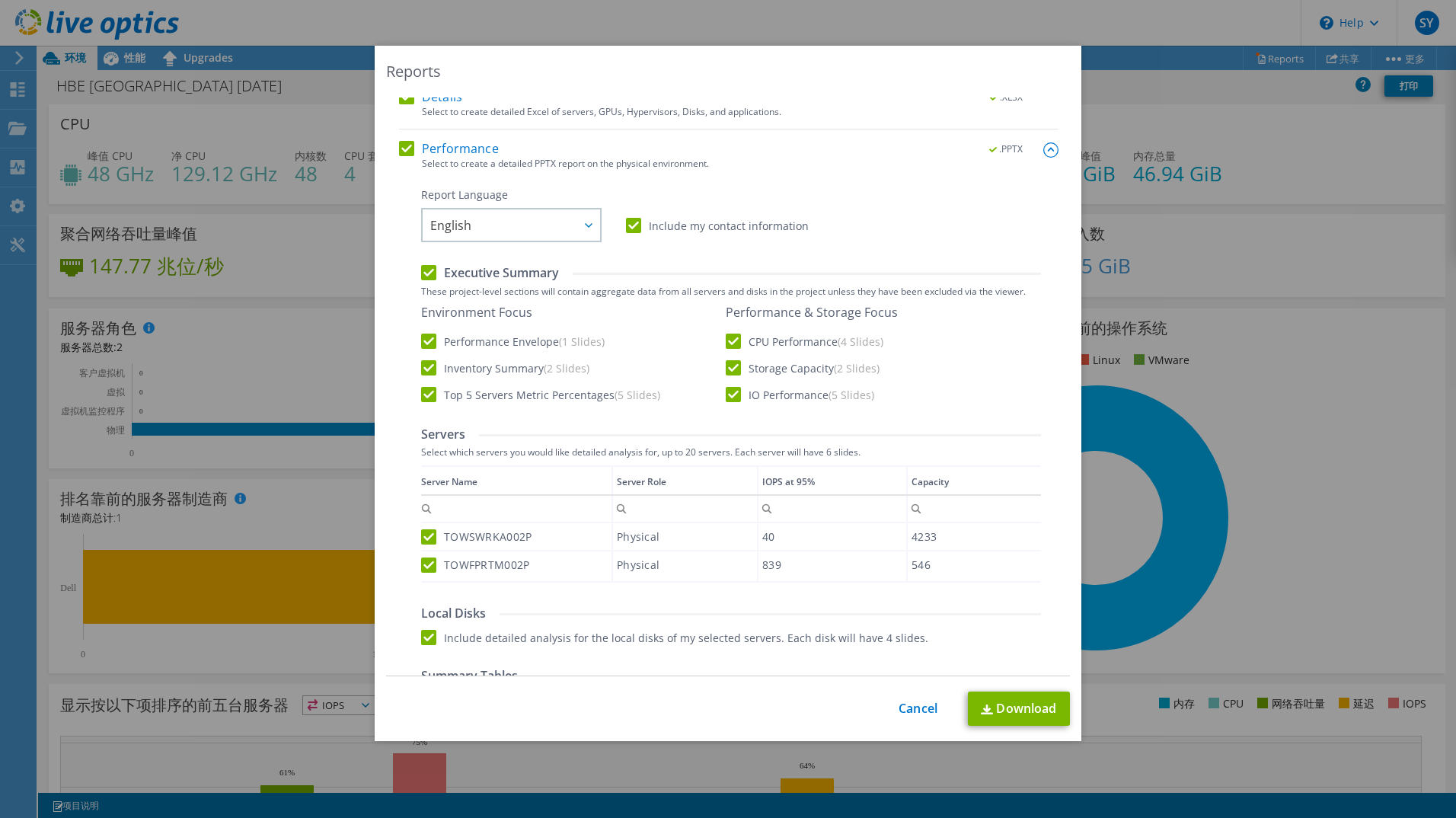
scroll to position [0, 0]
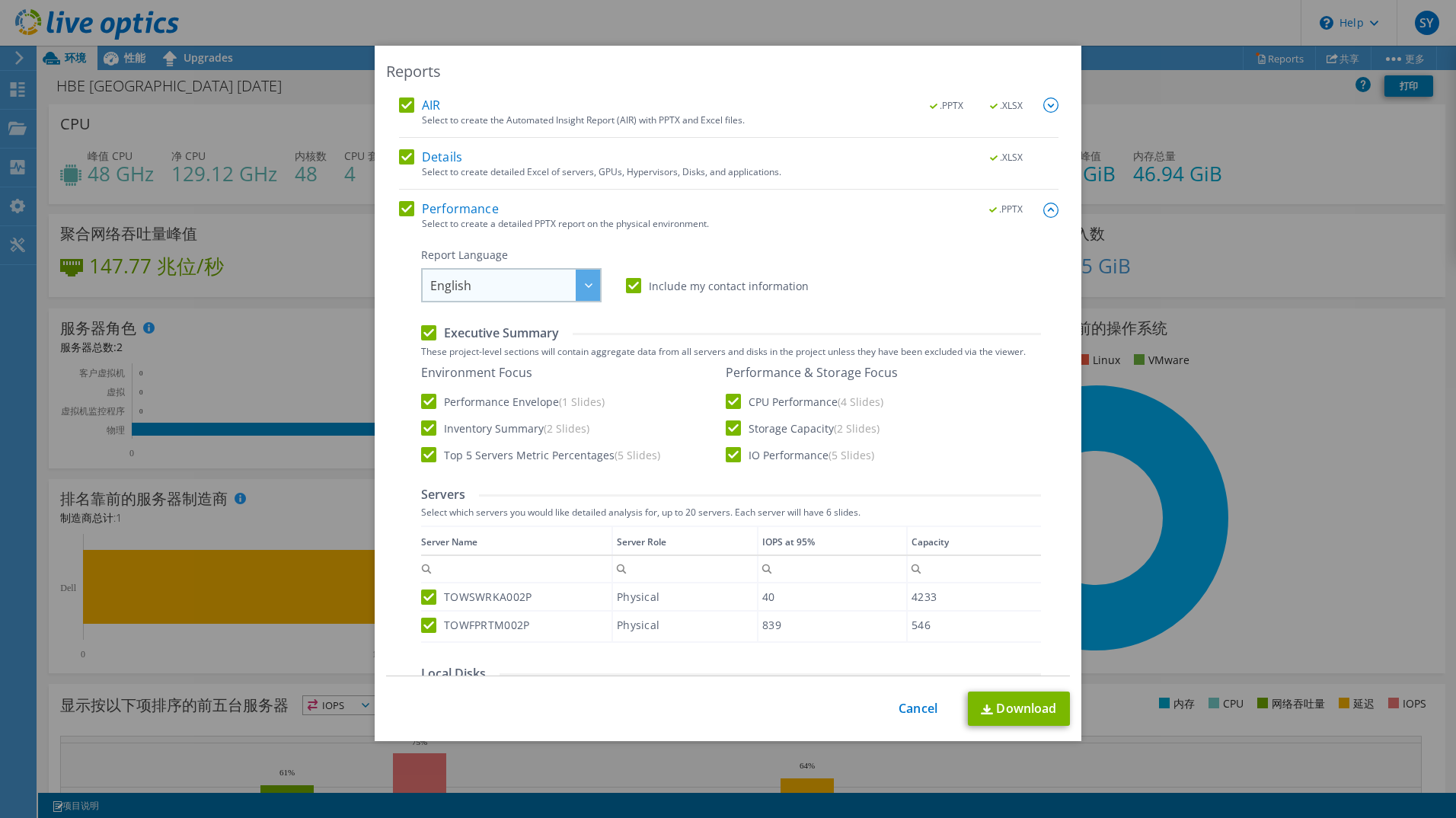
click at [502, 274] on span "English" at bounding box center [514, 285] width 170 height 32
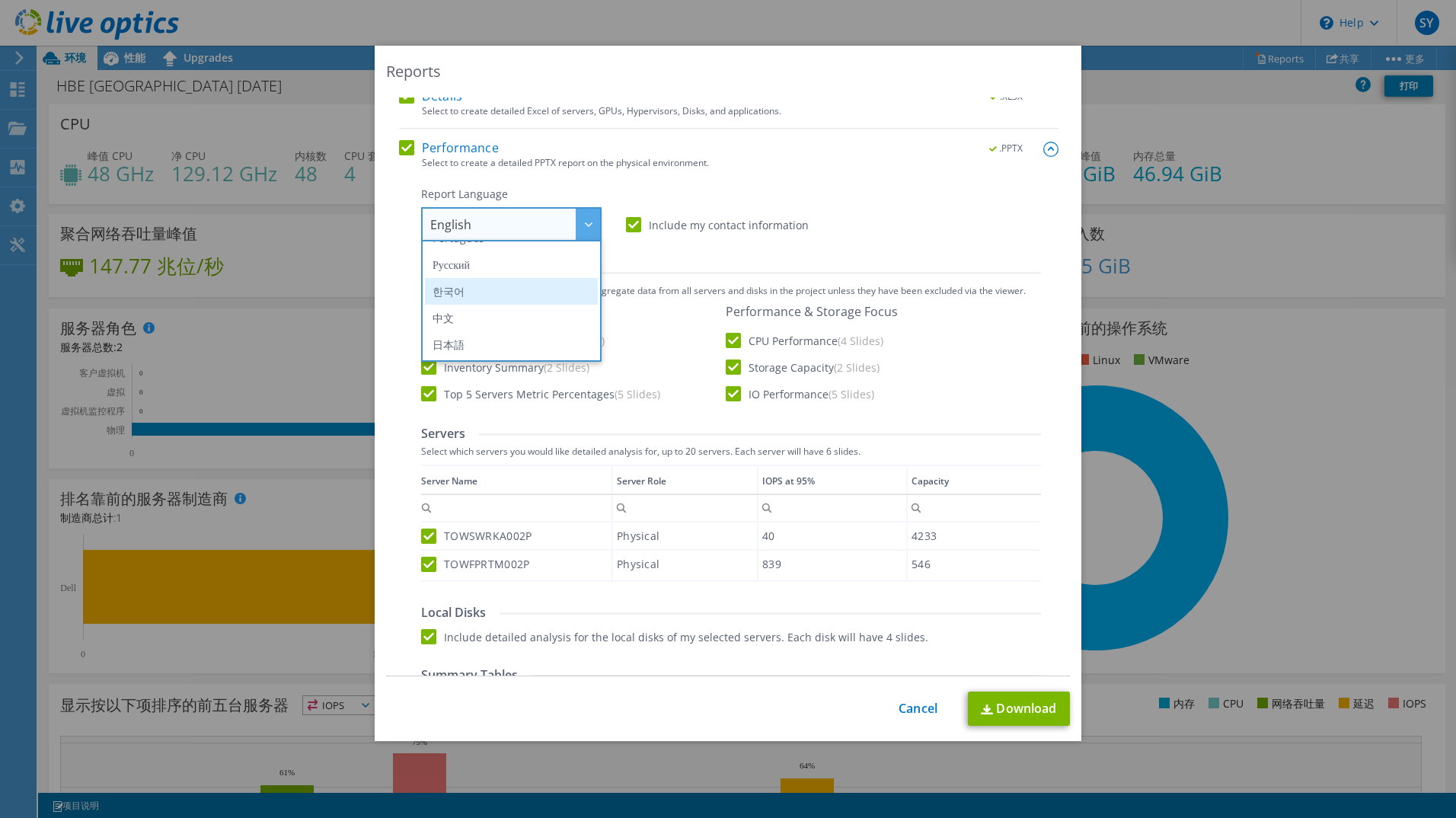
scroll to position [172, 0]
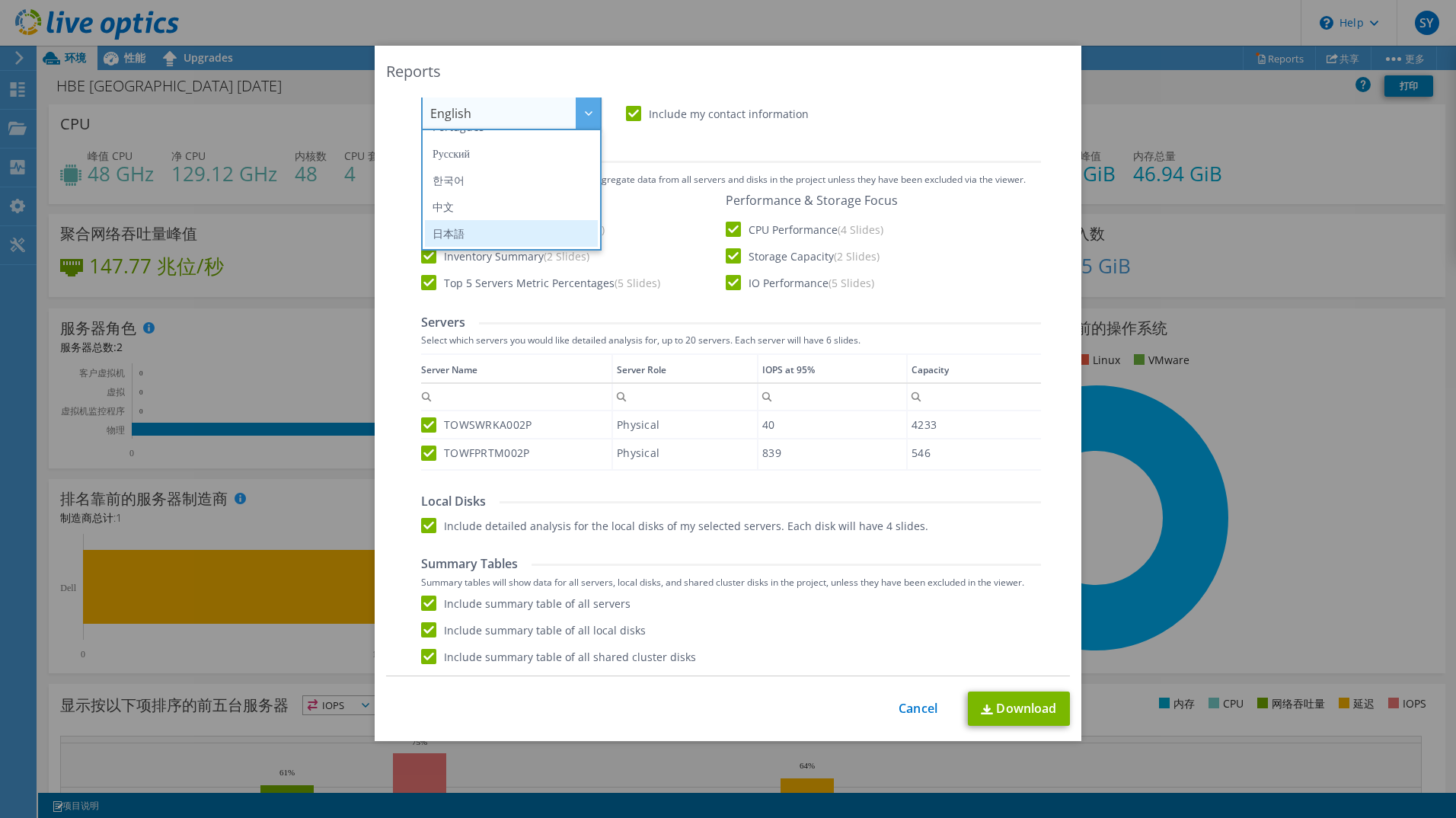
click at [505, 230] on li "日本語" at bounding box center [511, 233] width 173 height 26
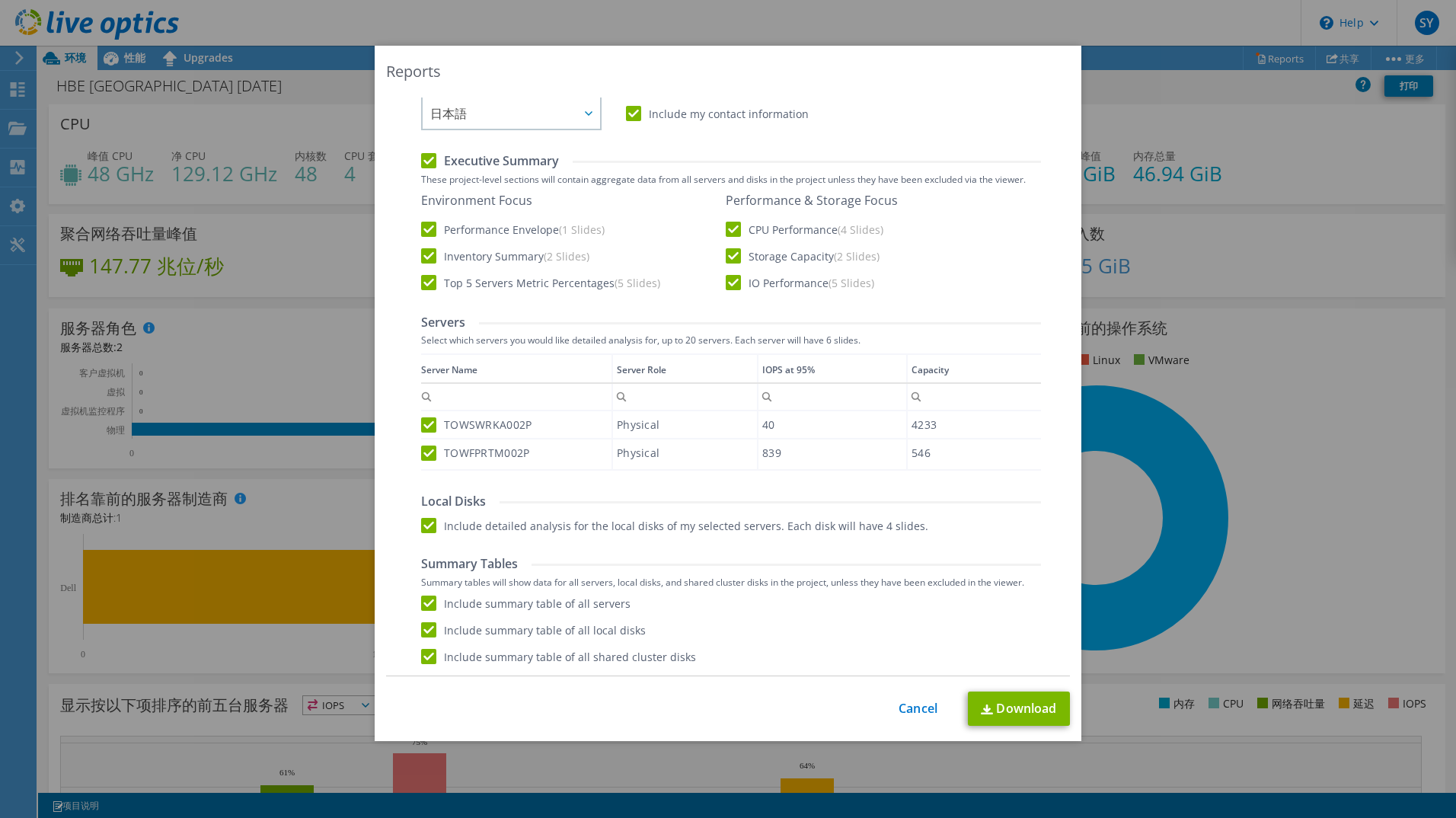
click at [822, 157] on div "Executive Summary" at bounding box center [731, 161] width 620 height 17
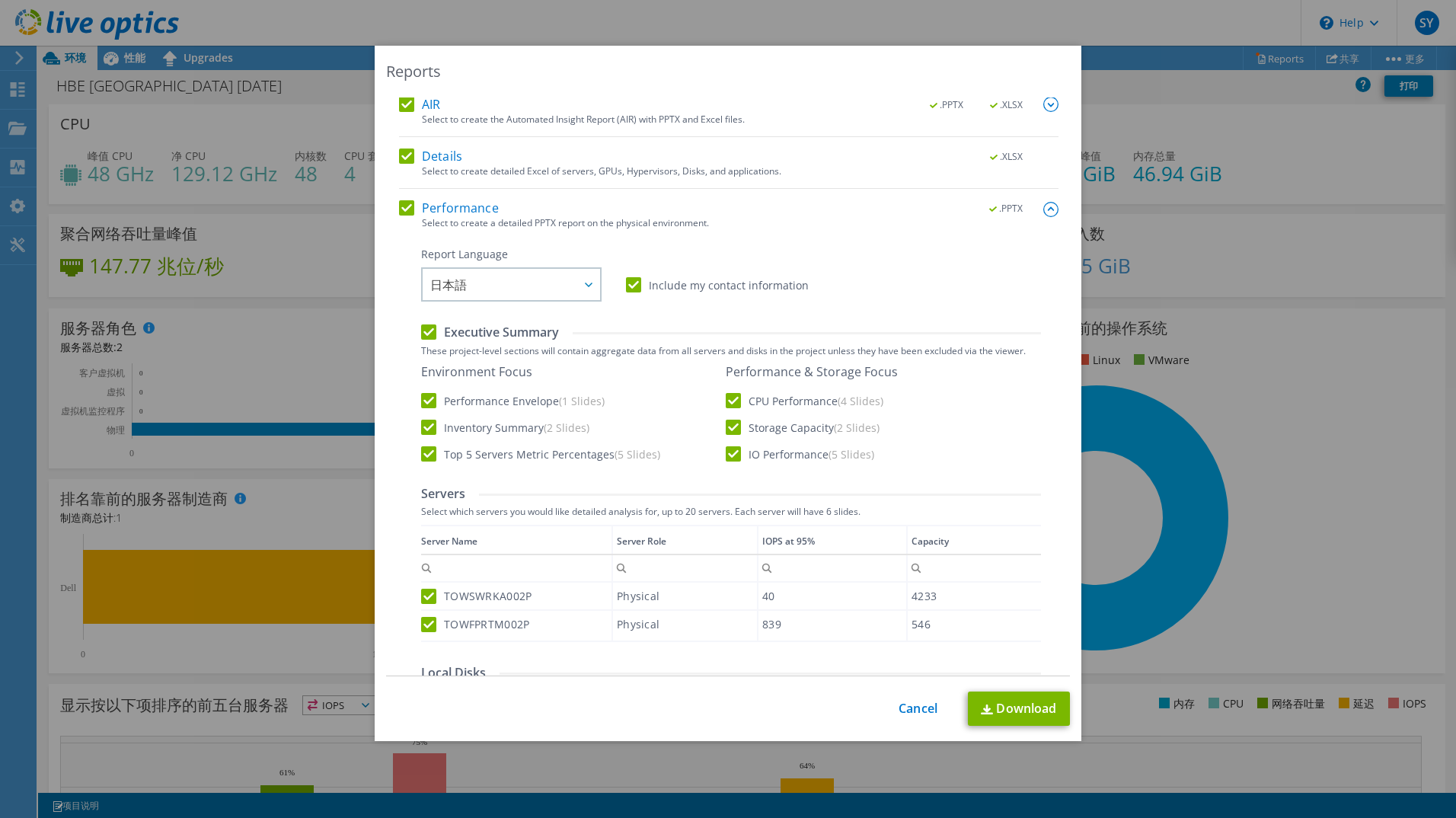
scroll to position [0, 0]
click at [1027, 703] on link "Download" at bounding box center [1019, 709] width 102 height 34
click at [1040, 722] on link "Download" at bounding box center [1019, 709] width 102 height 34
click at [915, 711] on link "Cancel" at bounding box center [919, 708] width 39 height 15
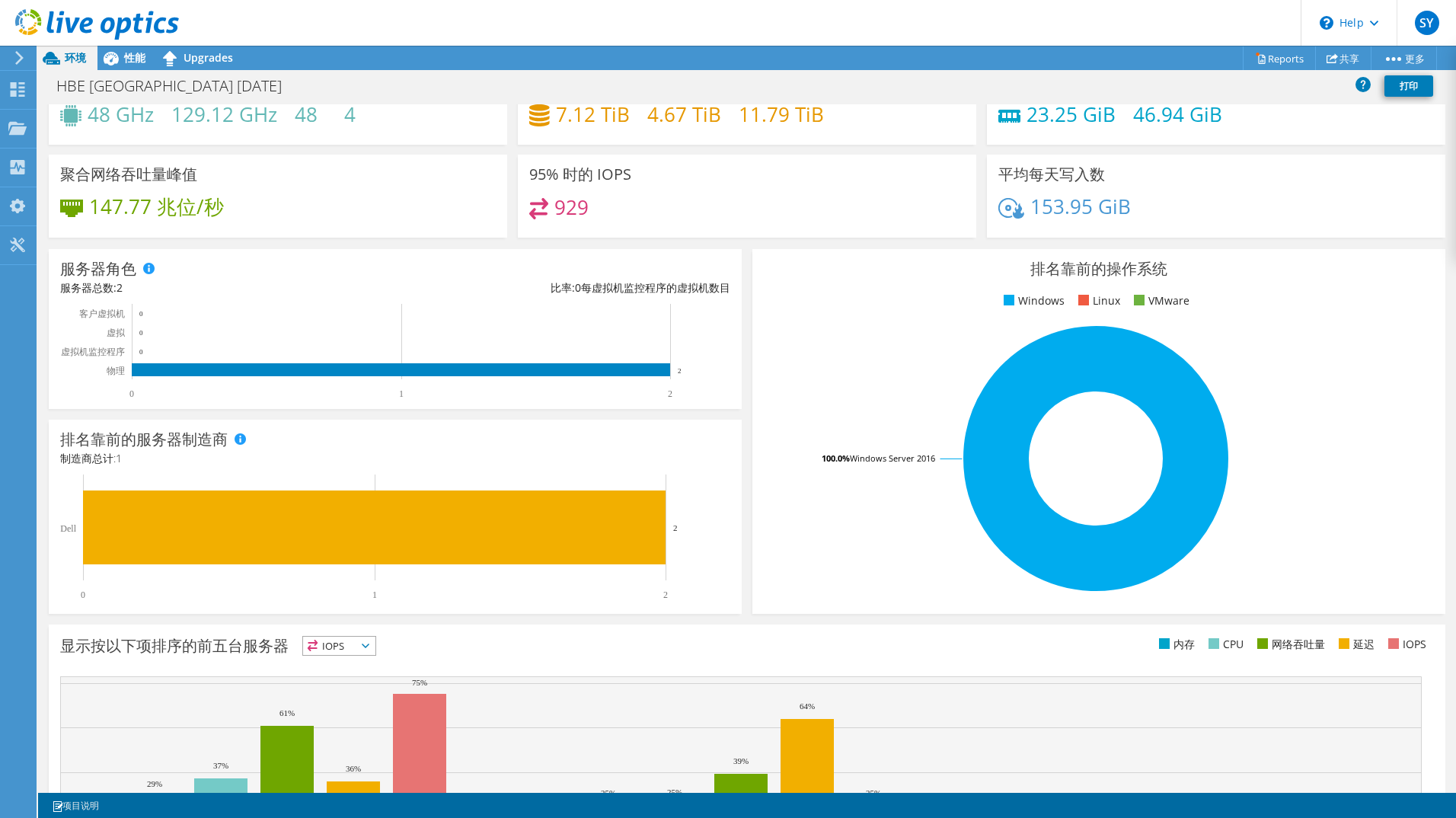
scroll to position [0, 0]
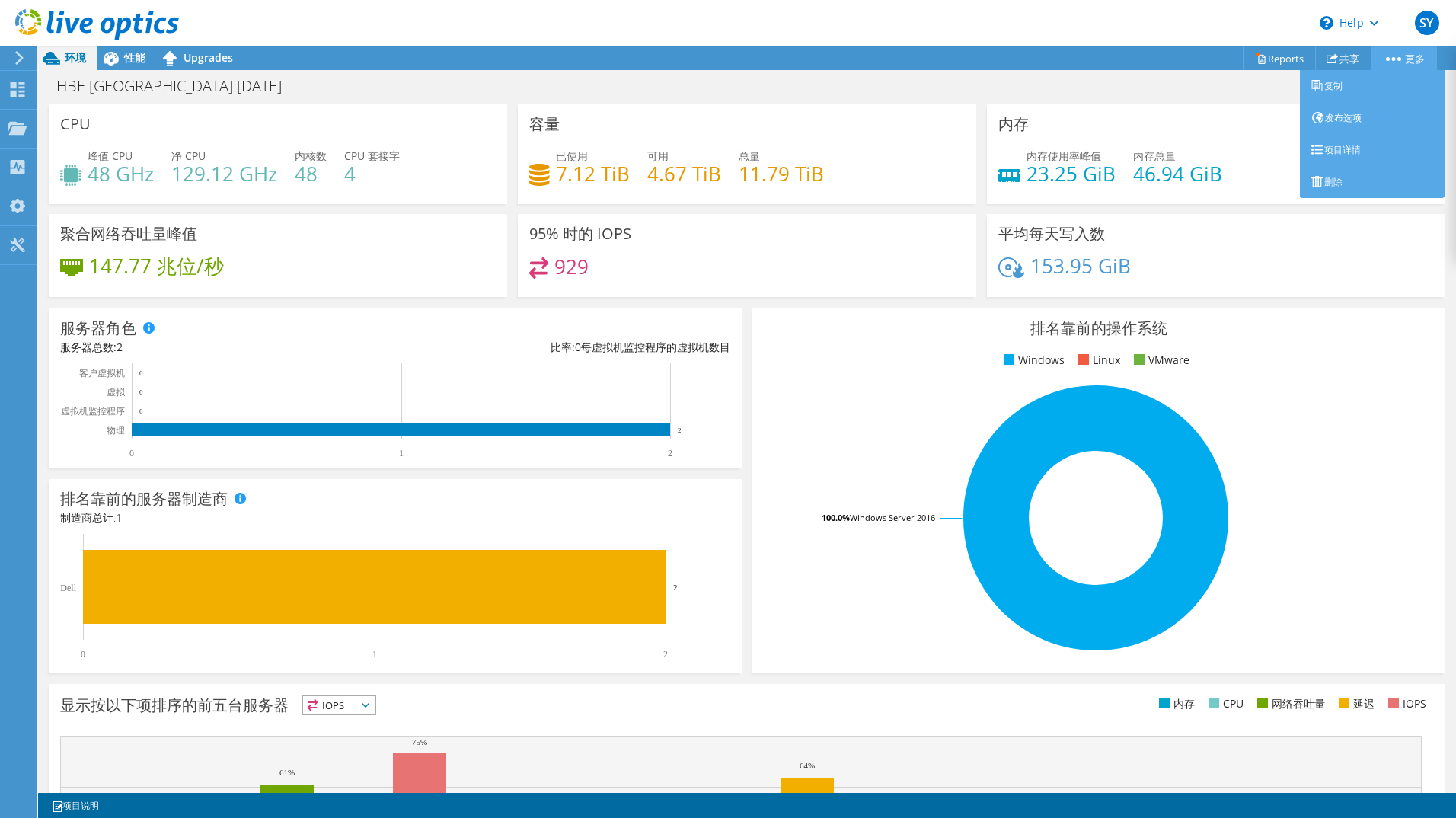
click at [1424, 60] on link "更多" at bounding box center [1404, 58] width 67 height 24
click at [1341, 86] on link "复制" at bounding box center [1372, 85] width 145 height 32
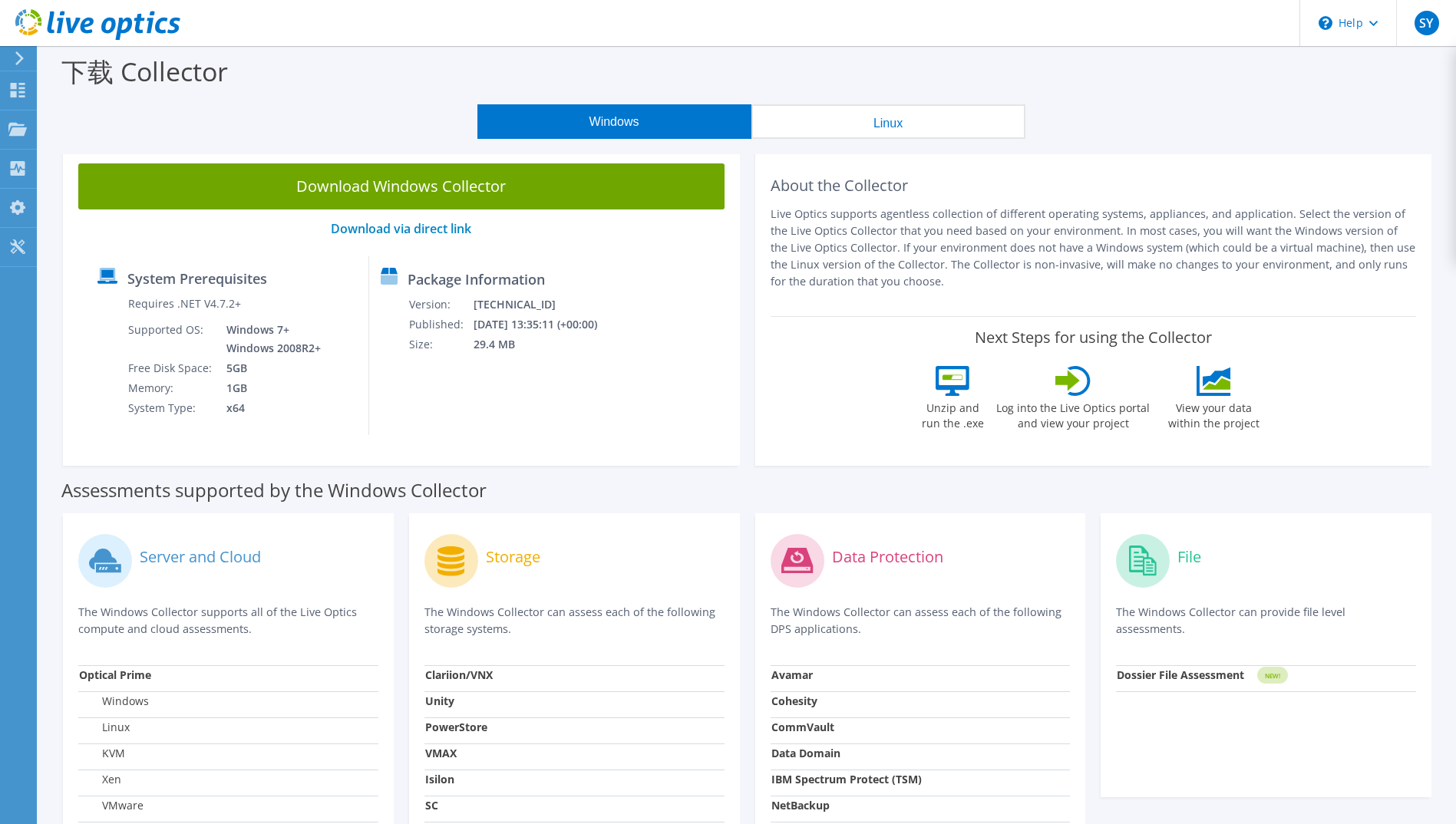
scroll to position [369, 0]
